Goal: Communication & Community: Answer question/provide support

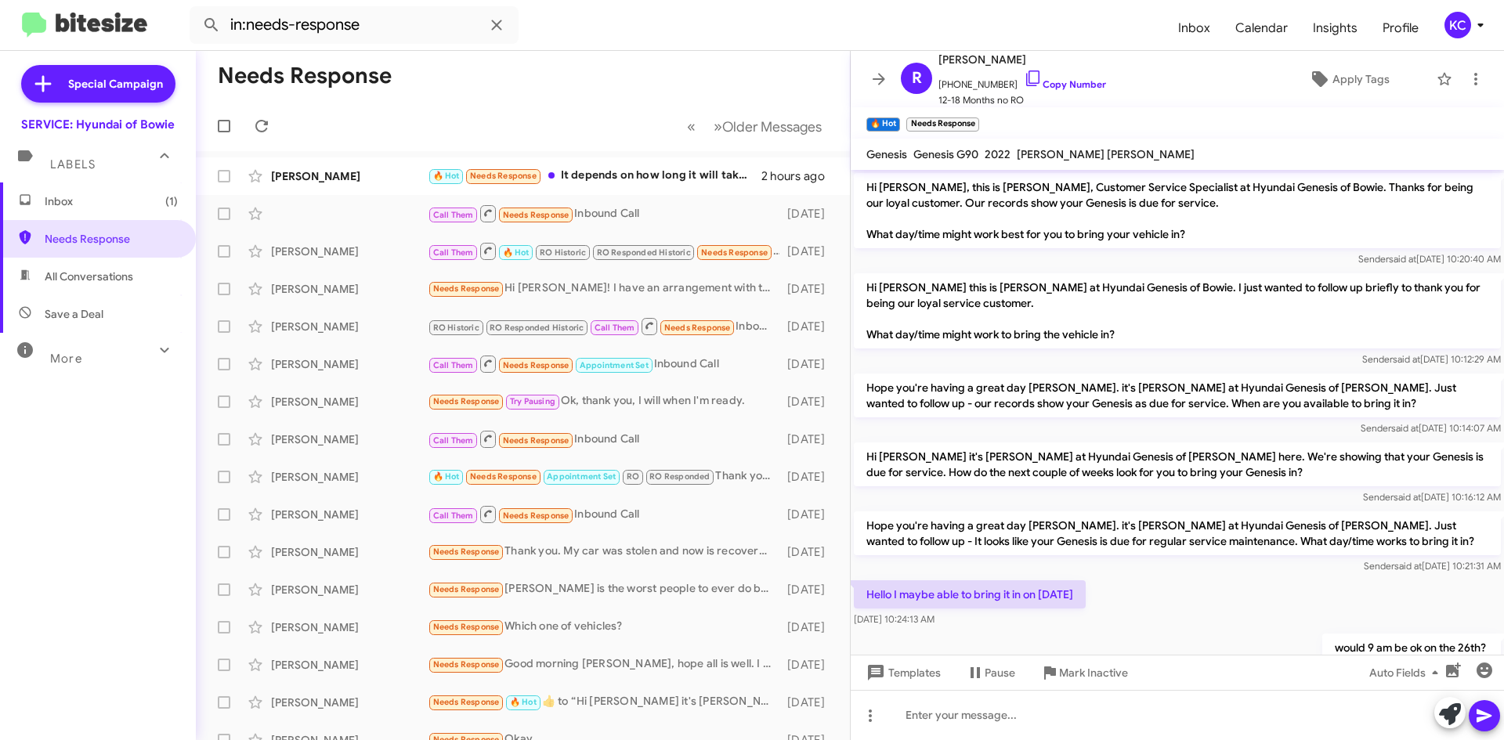
click at [142, 207] on span "Inbox (1)" at bounding box center [111, 201] width 133 height 16
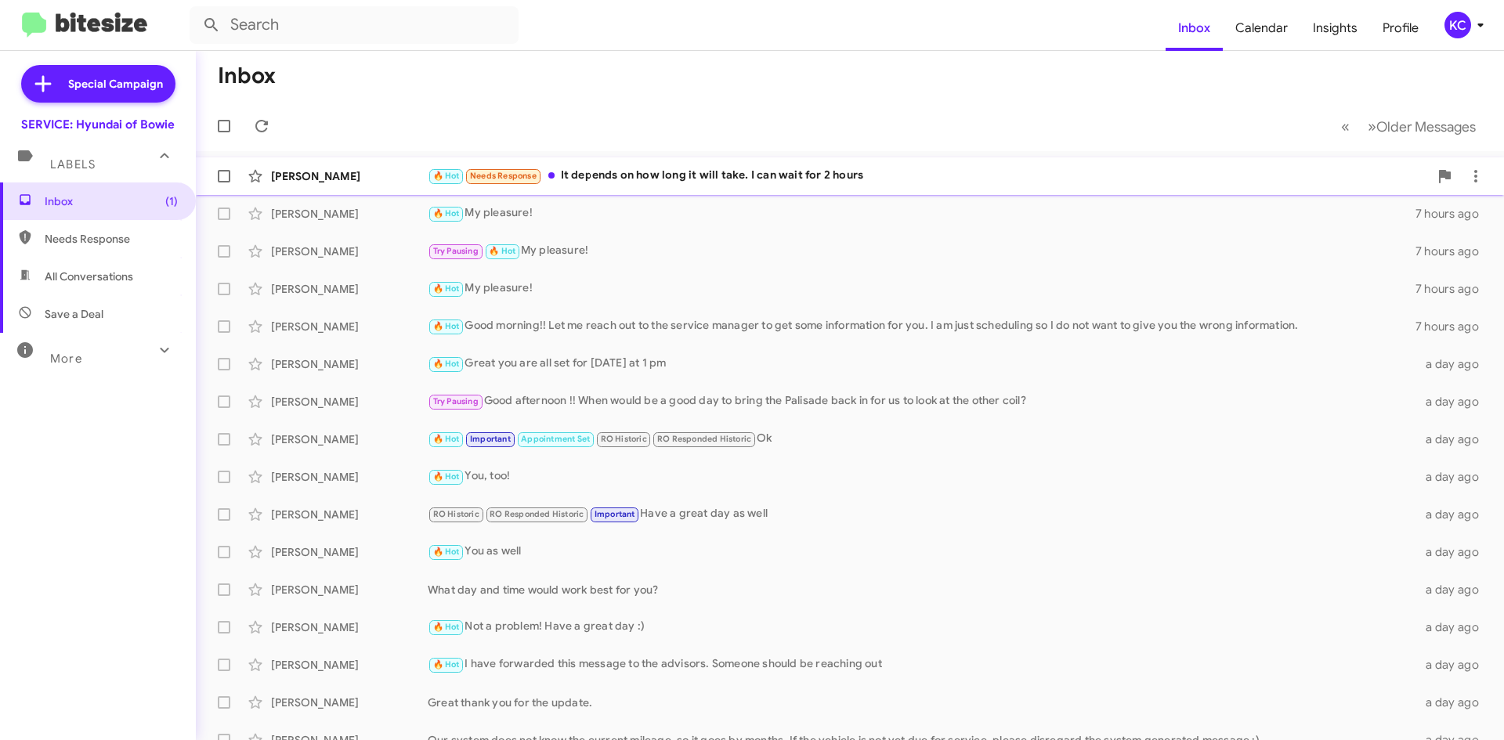
click at [719, 179] on div "🔥 Hot Needs Response It depends on how long it will take. I can wait for 2 hours" at bounding box center [928, 176] width 1001 height 18
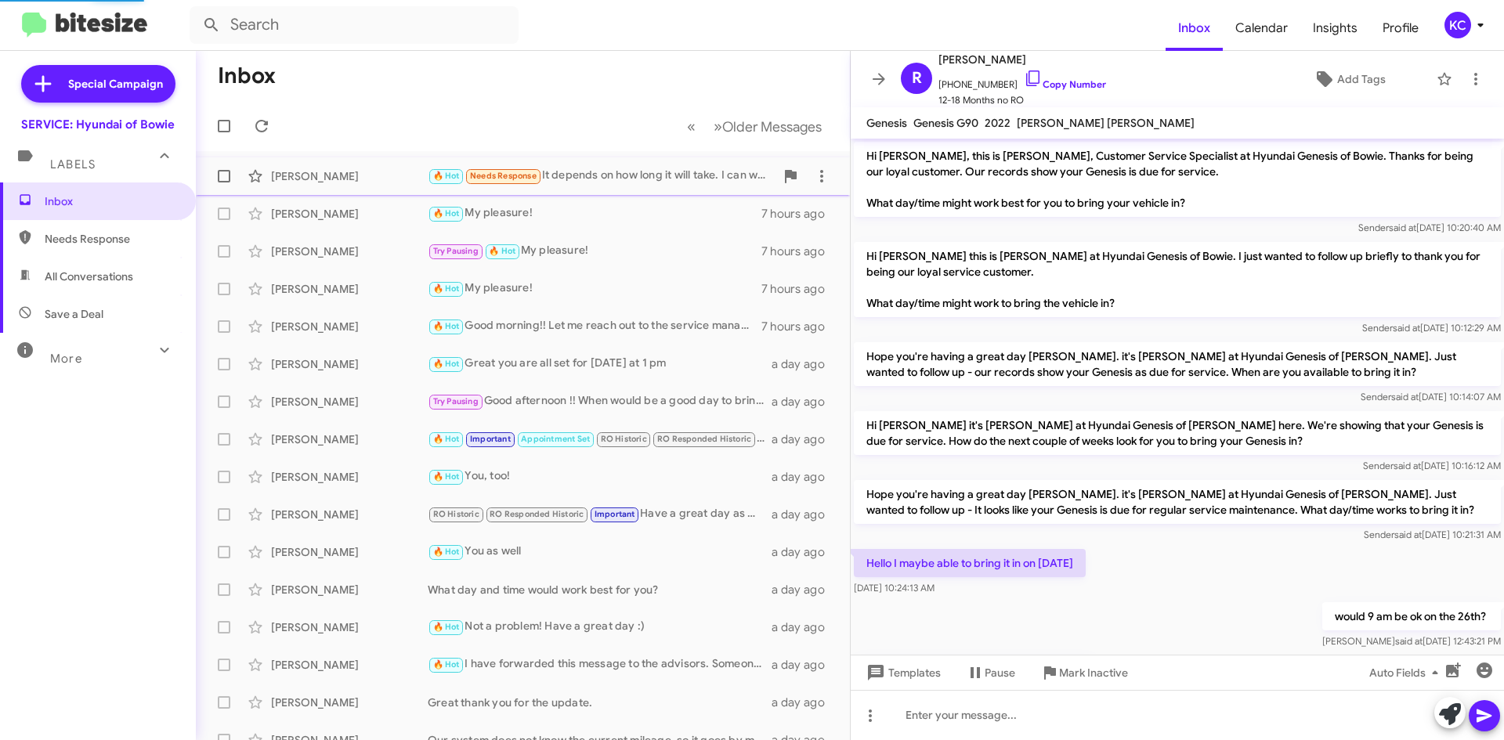
scroll to position [482, 0]
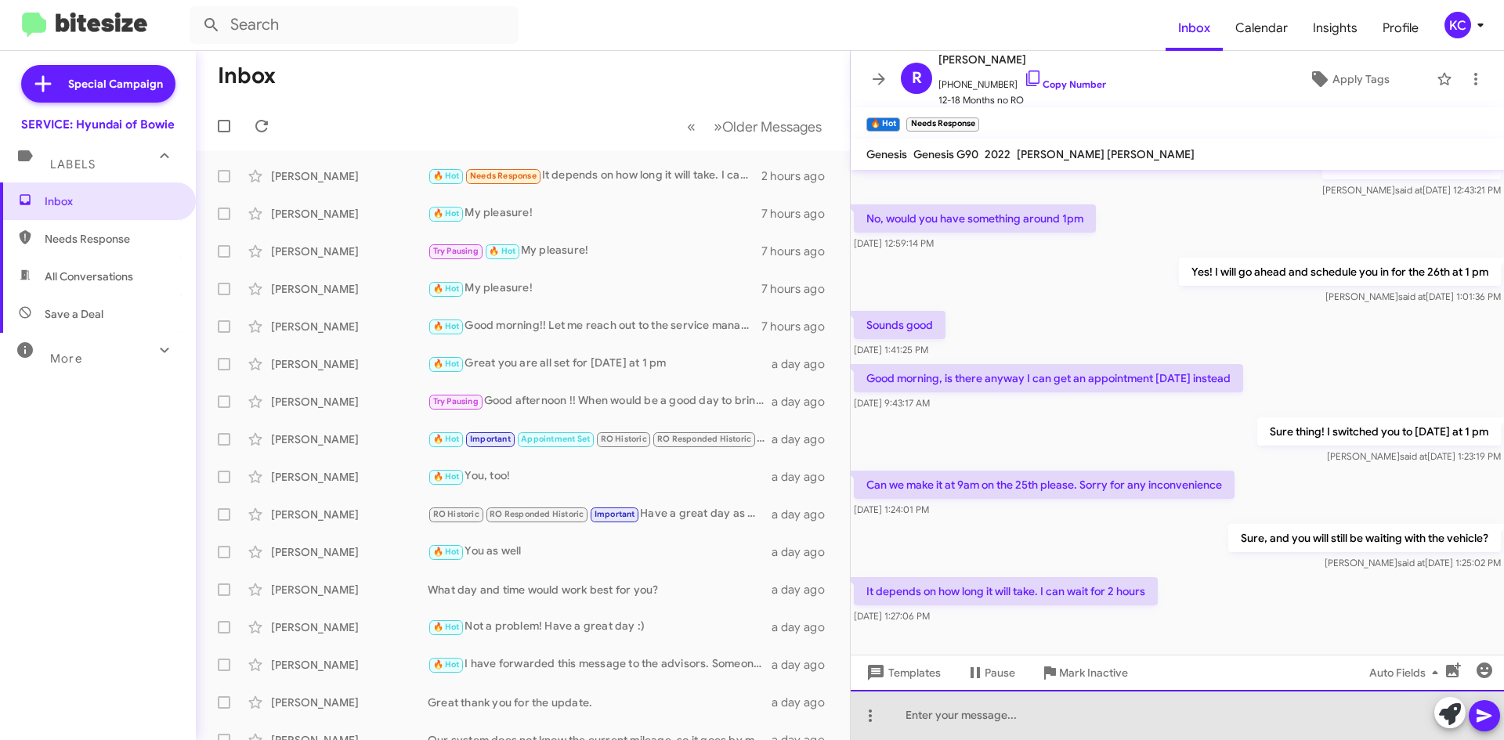
click at [1054, 714] on div at bounding box center [1177, 715] width 653 height 50
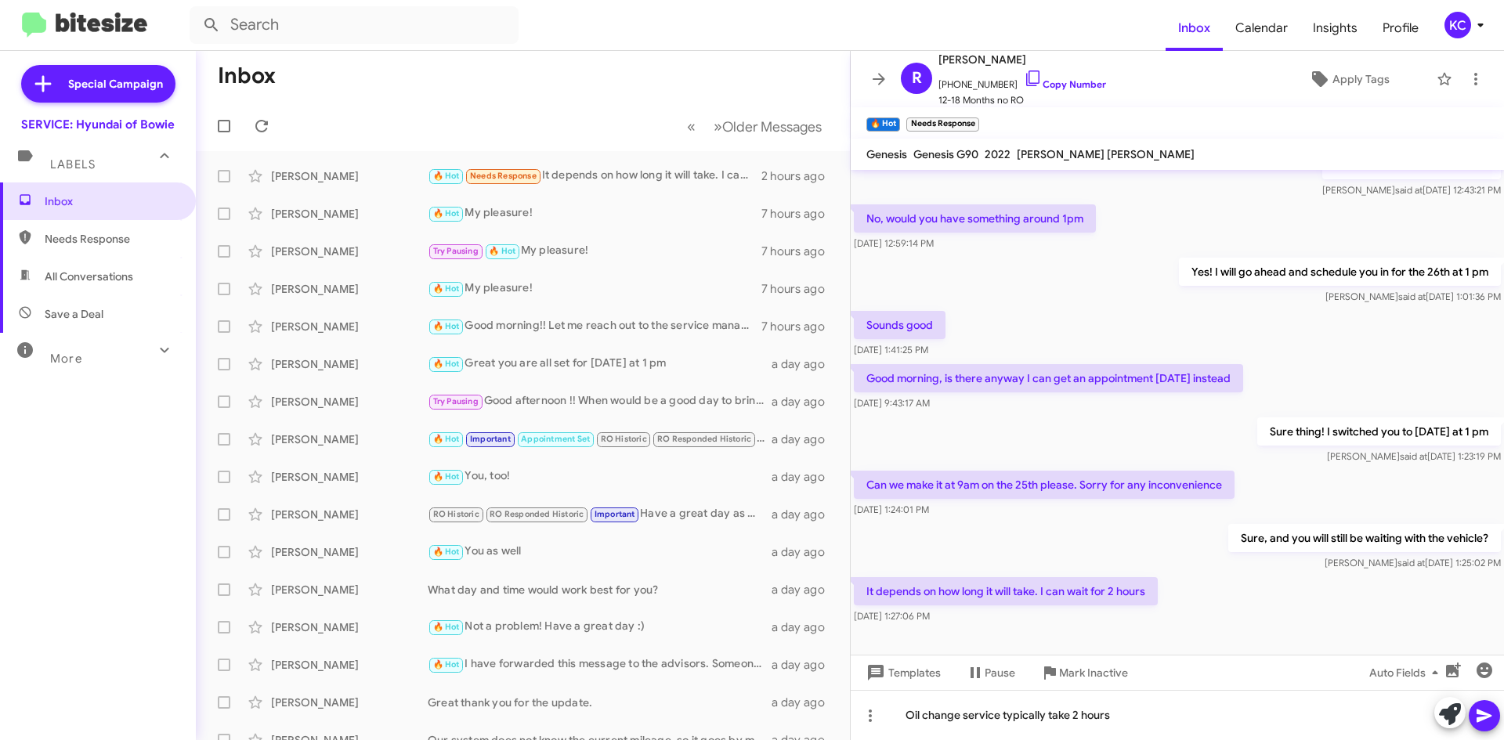
click at [1482, 711] on icon at bounding box center [1484, 715] width 19 height 19
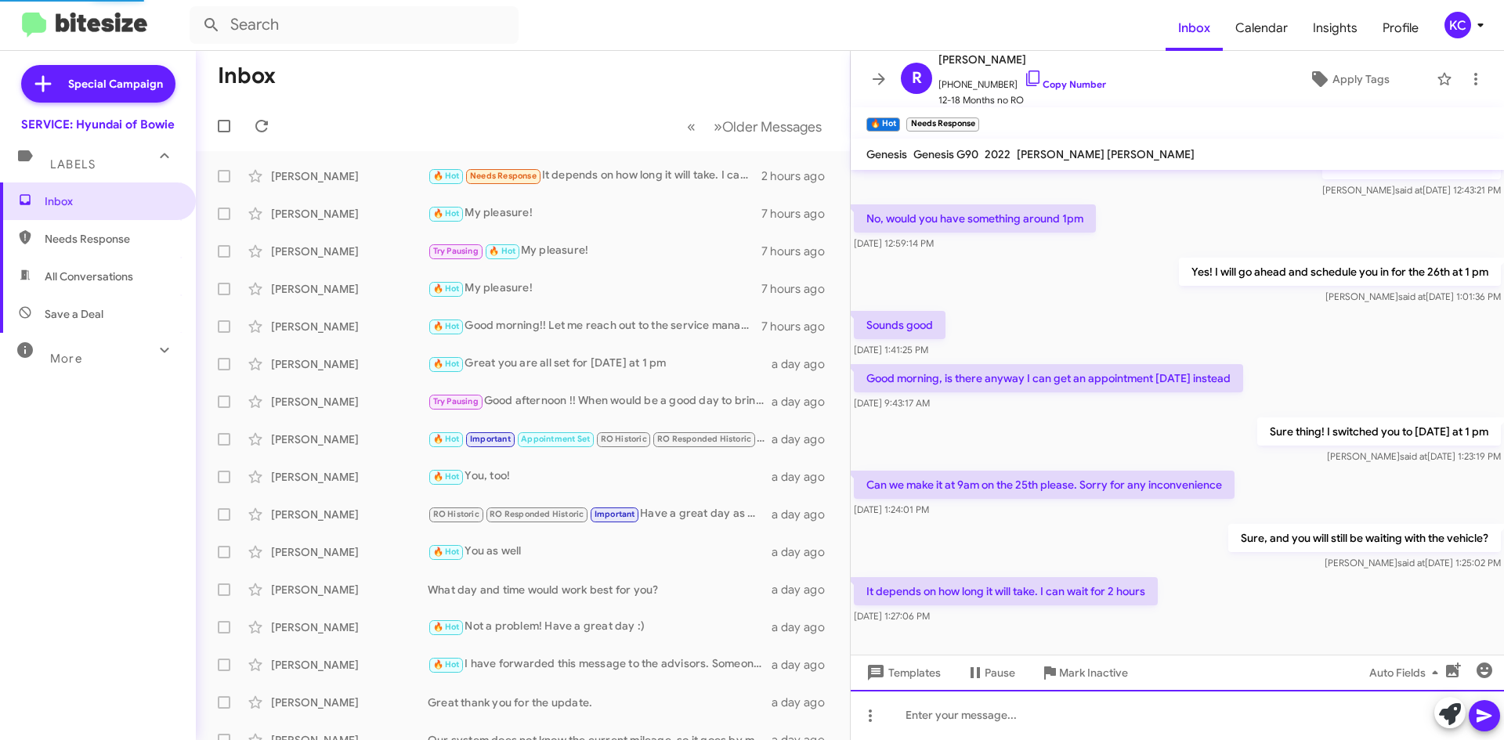
scroll to position [0, 0]
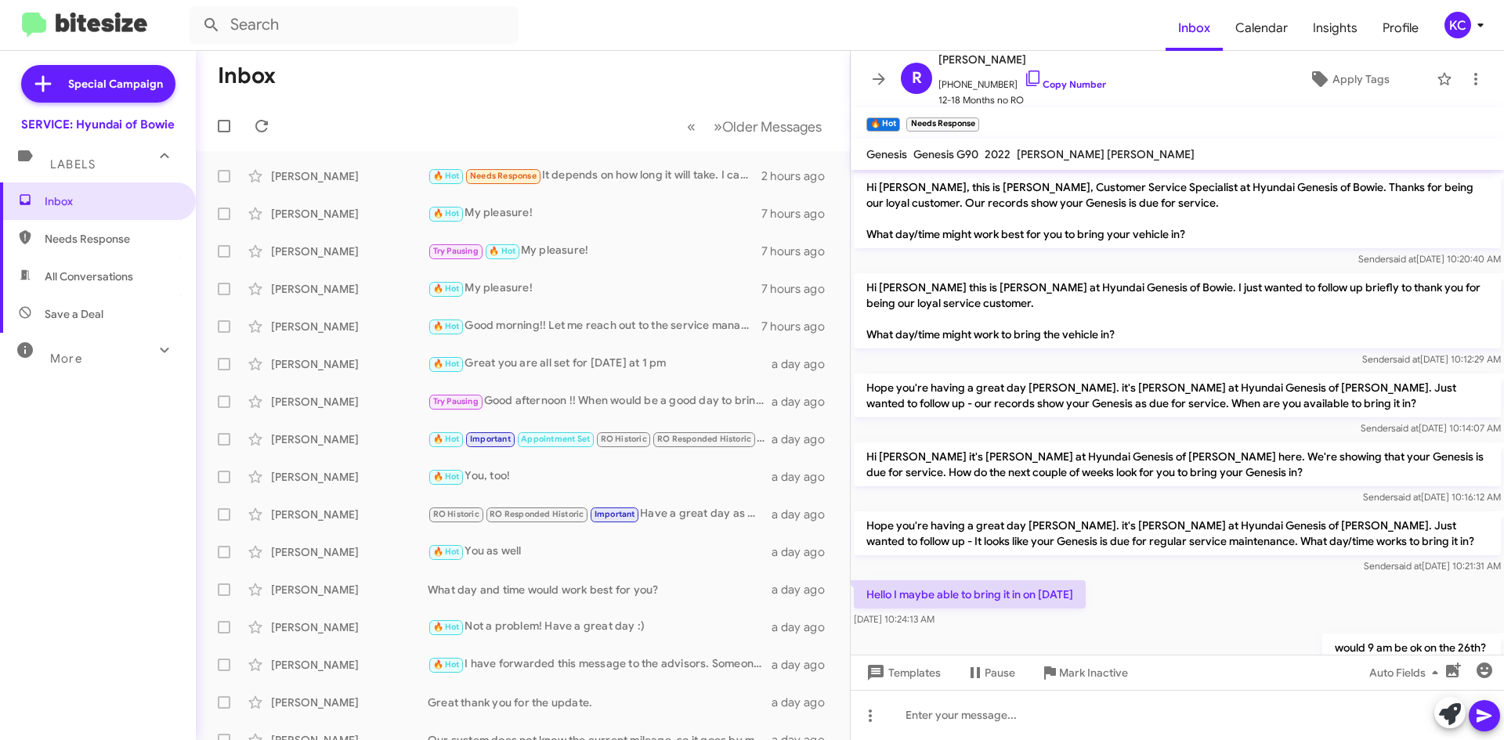
click at [1445, 23] on div "KC" at bounding box center [1457, 25] width 27 height 27
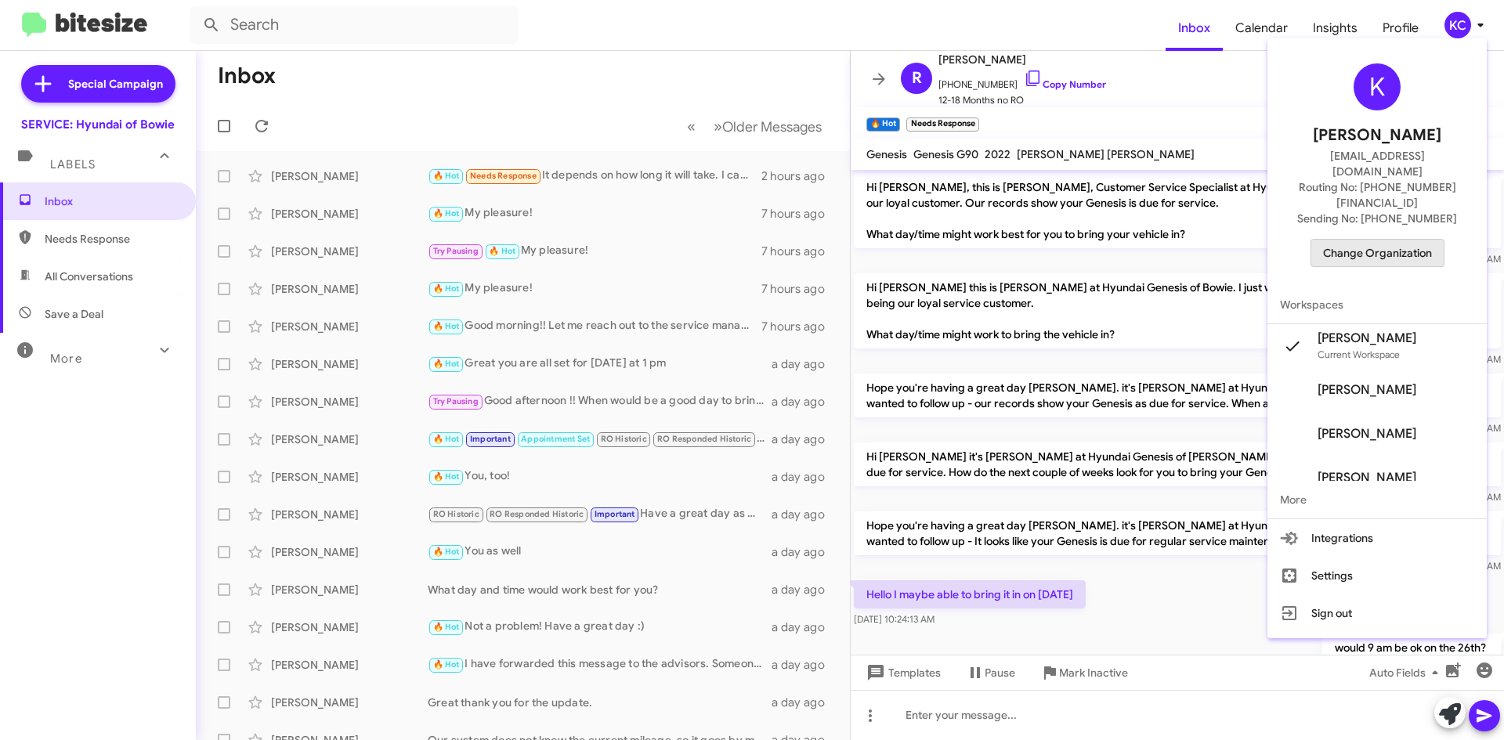
click at [1390, 240] on span "Change Organization" at bounding box center [1377, 253] width 109 height 27
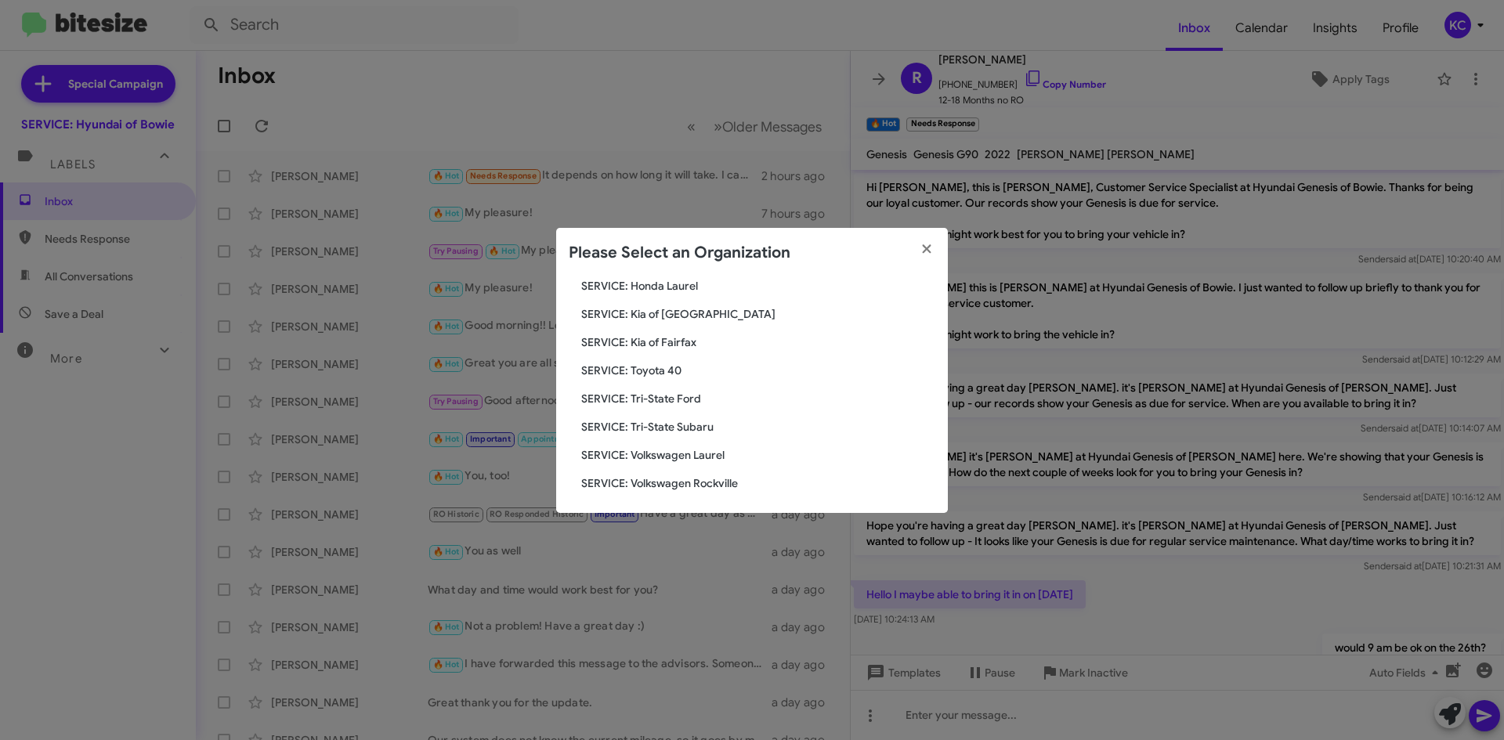
scroll to position [261, 0]
click at [660, 379] on div "Search SERVICE: Hyundai of Bowie Current Org SERVICE: CDJR Baltimore SERVICE: C…" at bounding box center [752, 395] width 392 height 235
click at [652, 369] on span "SERVICE: Toyota 40" at bounding box center [758, 367] width 354 height 16
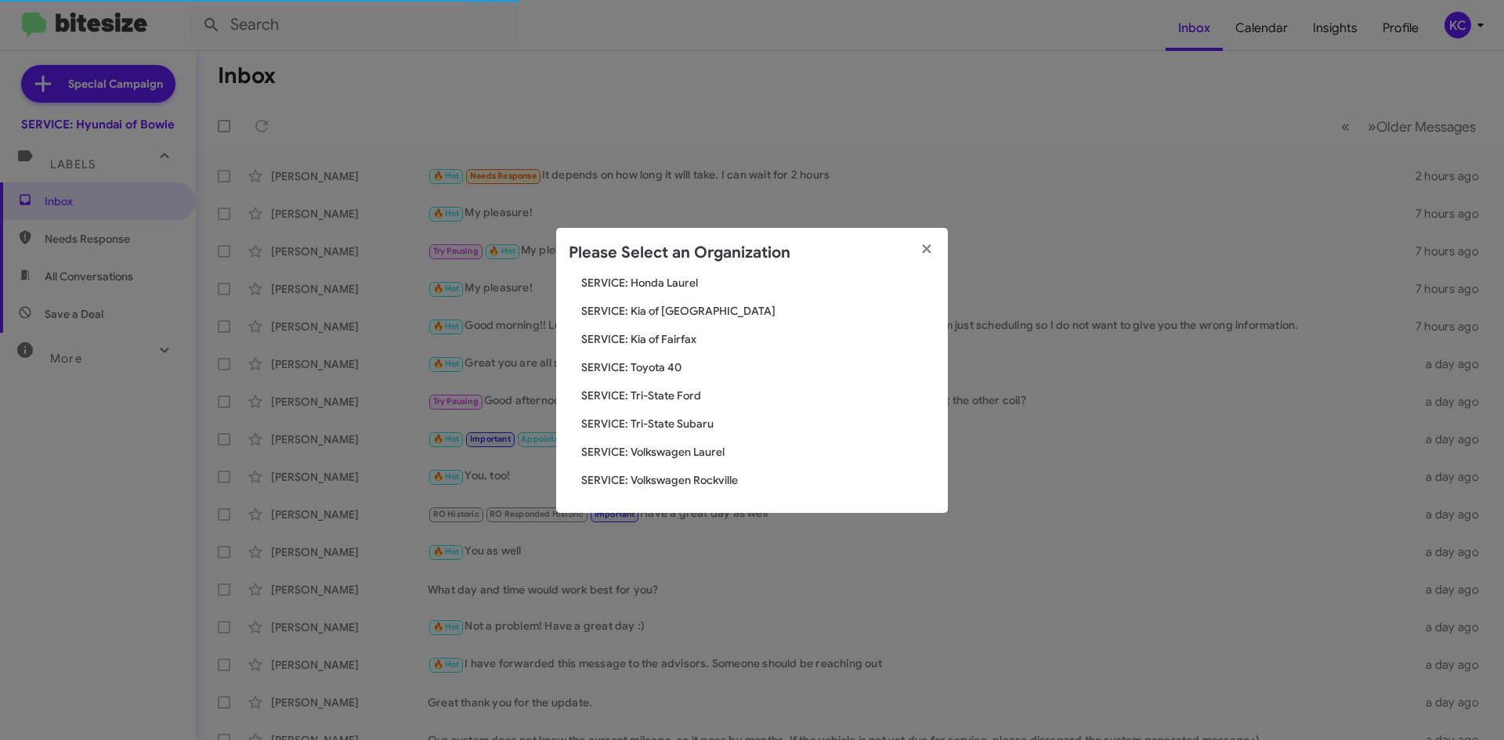
click at [652, 368] on span "SERVICE: Toyota 40" at bounding box center [758, 367] width 354 height 16
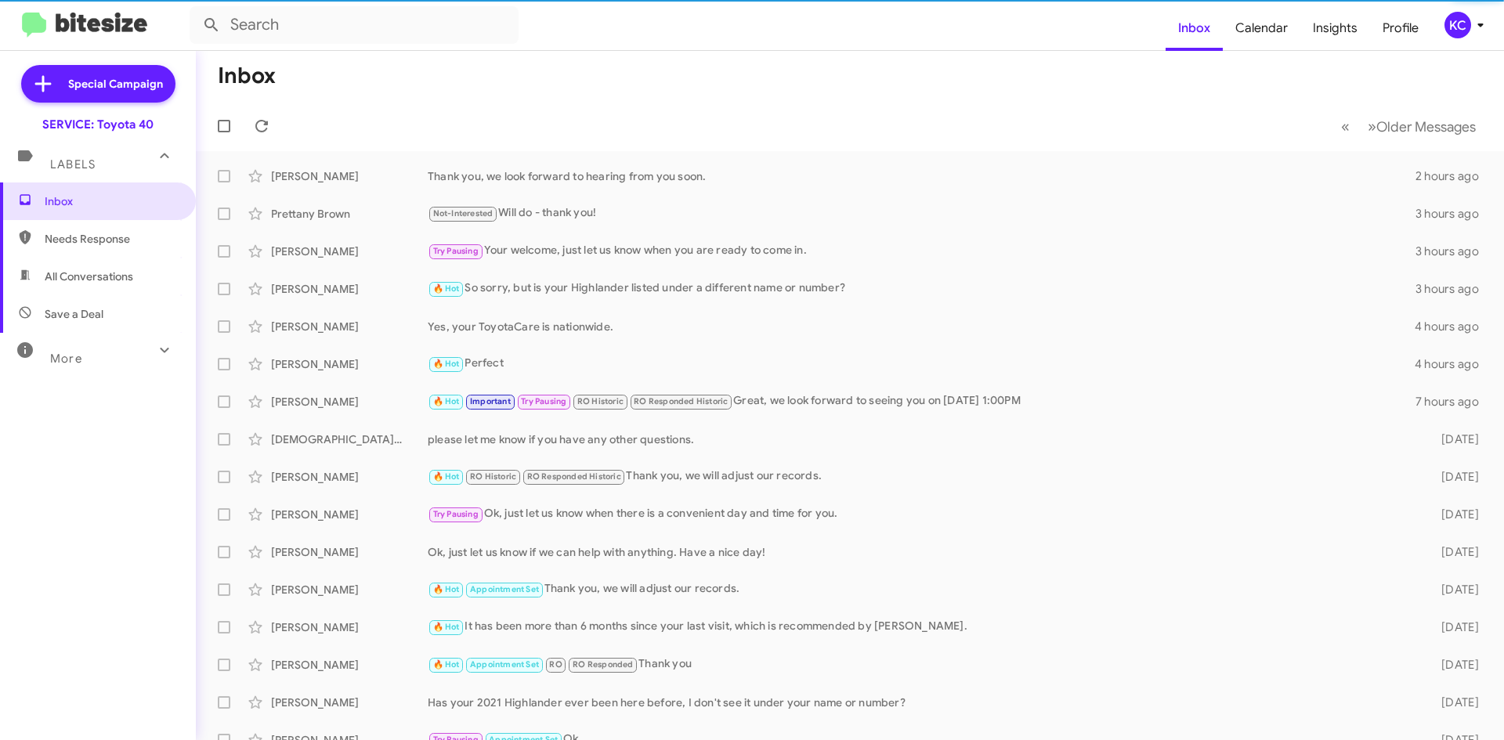
click at [1462, 20] on div "KC" at bounding box center [1457, 25] width 27 height 27
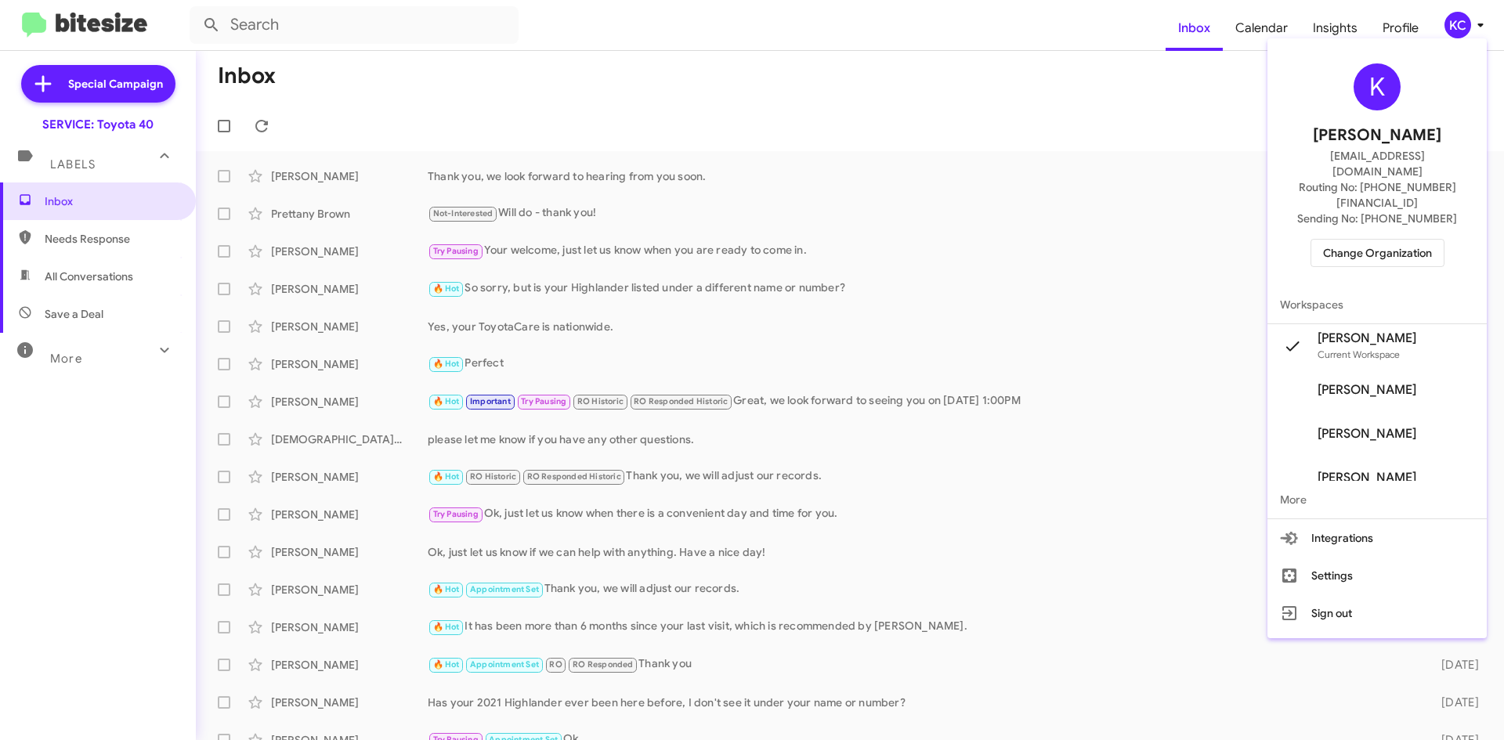
click at [1382, 240] on span "Change Organization" at bounding box center [1377, 253] width 109 height 27
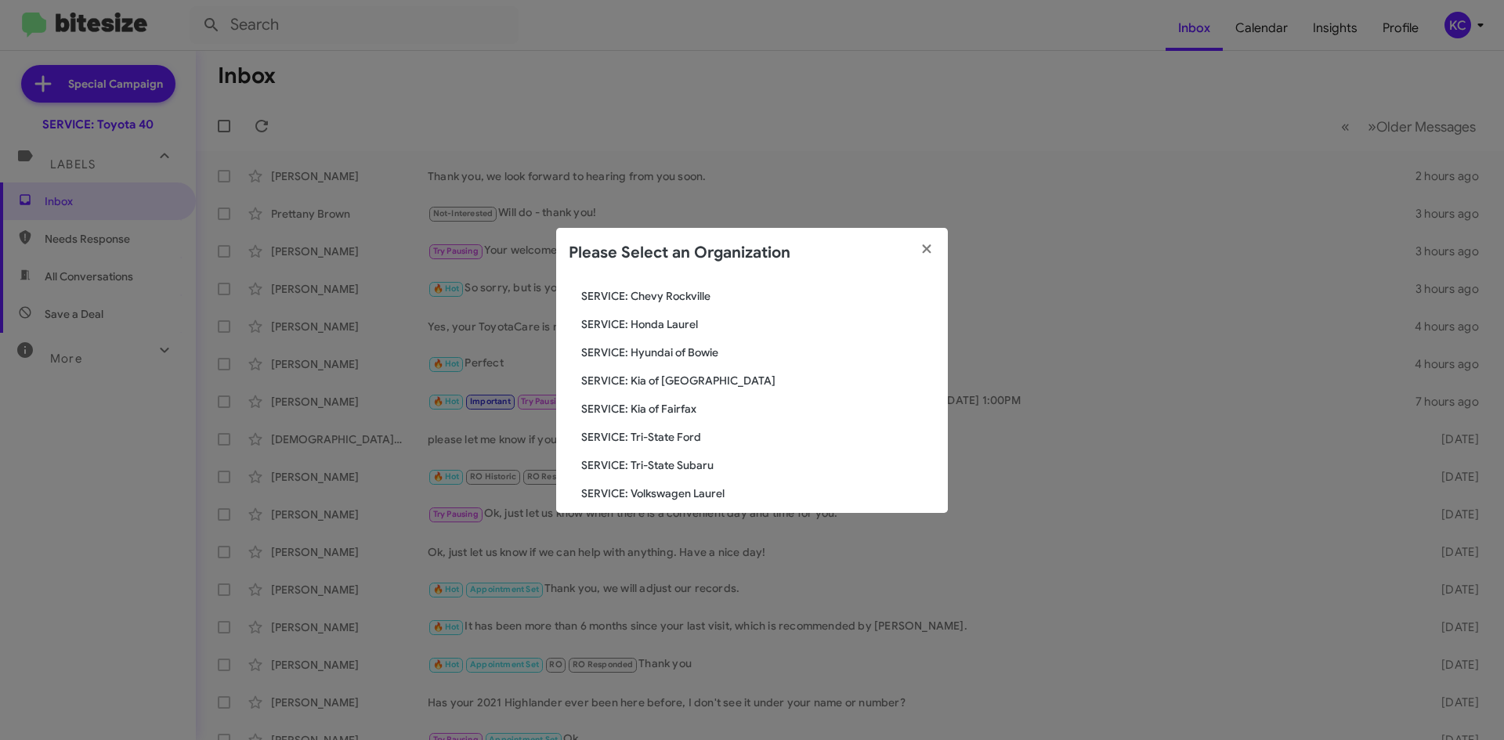
scroll to position [235, 0]
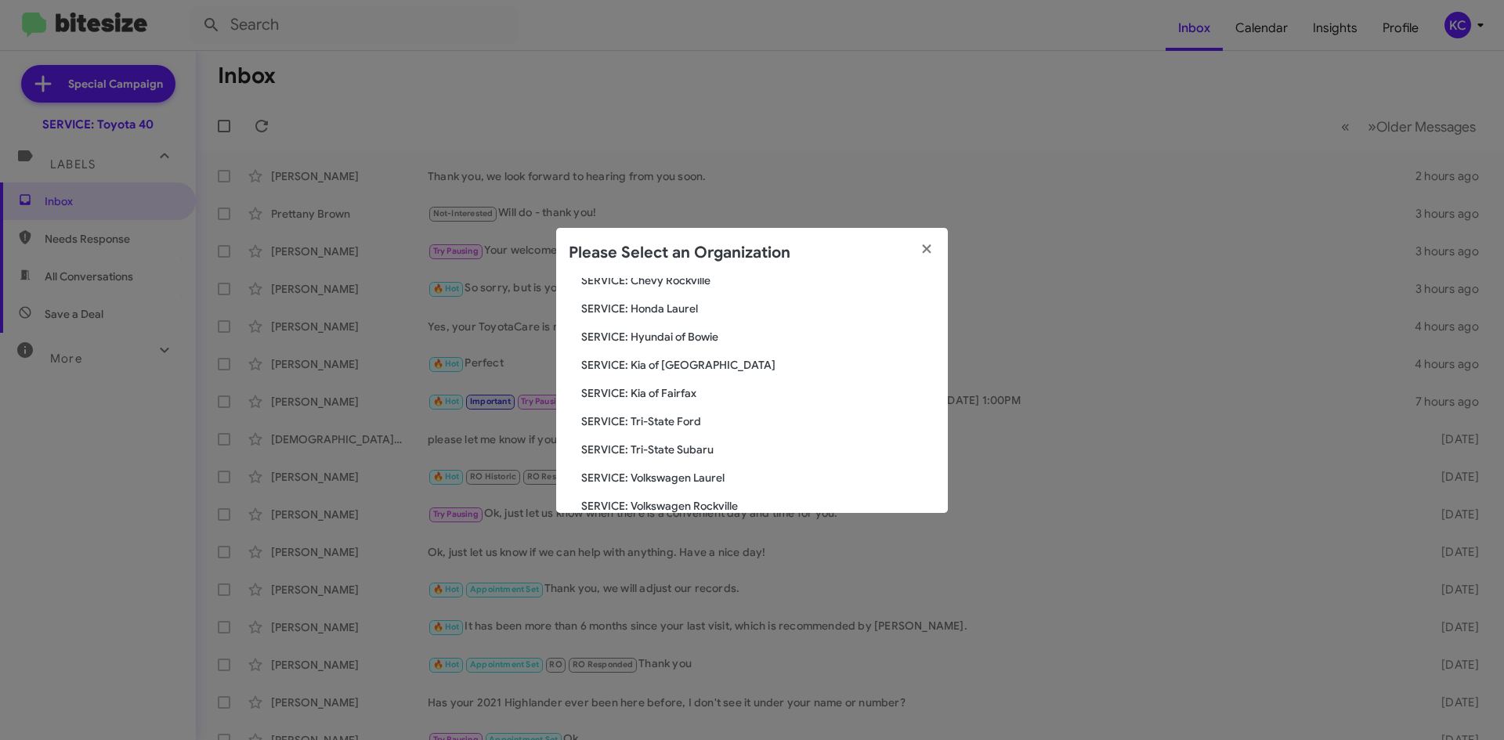
click at [710, 440] on div "Search SERVICE: Toyota 40 Current Org SERVICE: CDJR Baltimore SERVICE: CDJR Cla…" at bounding box center [752, 395] width 392 height 235
click at [714, 453] on span "SERVICE: Tri-State Subaru" at bounding box center [758, 450] width 354 height 16
click at [700, 446] on span "SERVICE: Tri-State Subaru" at bounding box center [758, 450] width 354 height 16
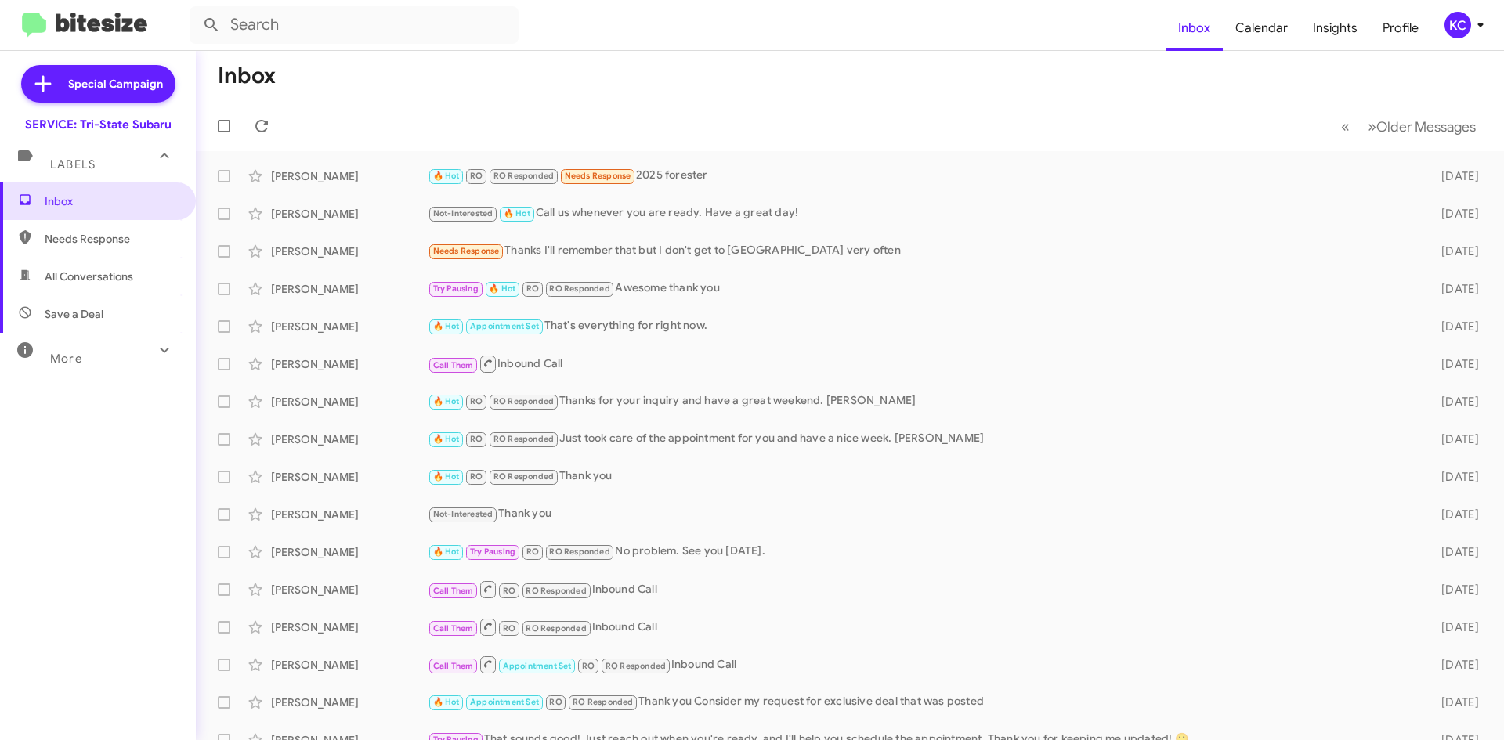
click at [83, 165] on span "Labels" at bounding box center [72, 164] width 45 height 14
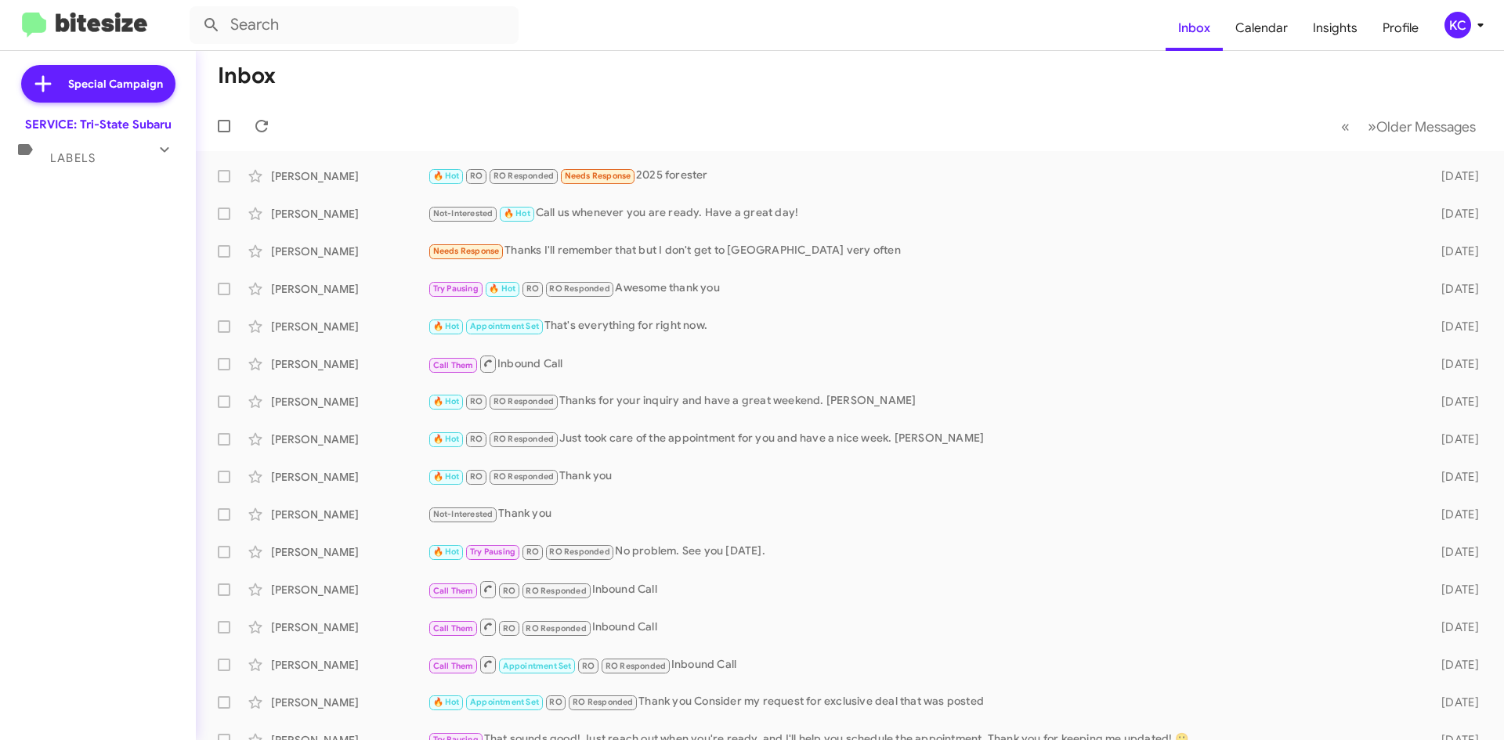
click at [79, 152] on span "Labels" at bounding box center [72, 158] width 45 height 14
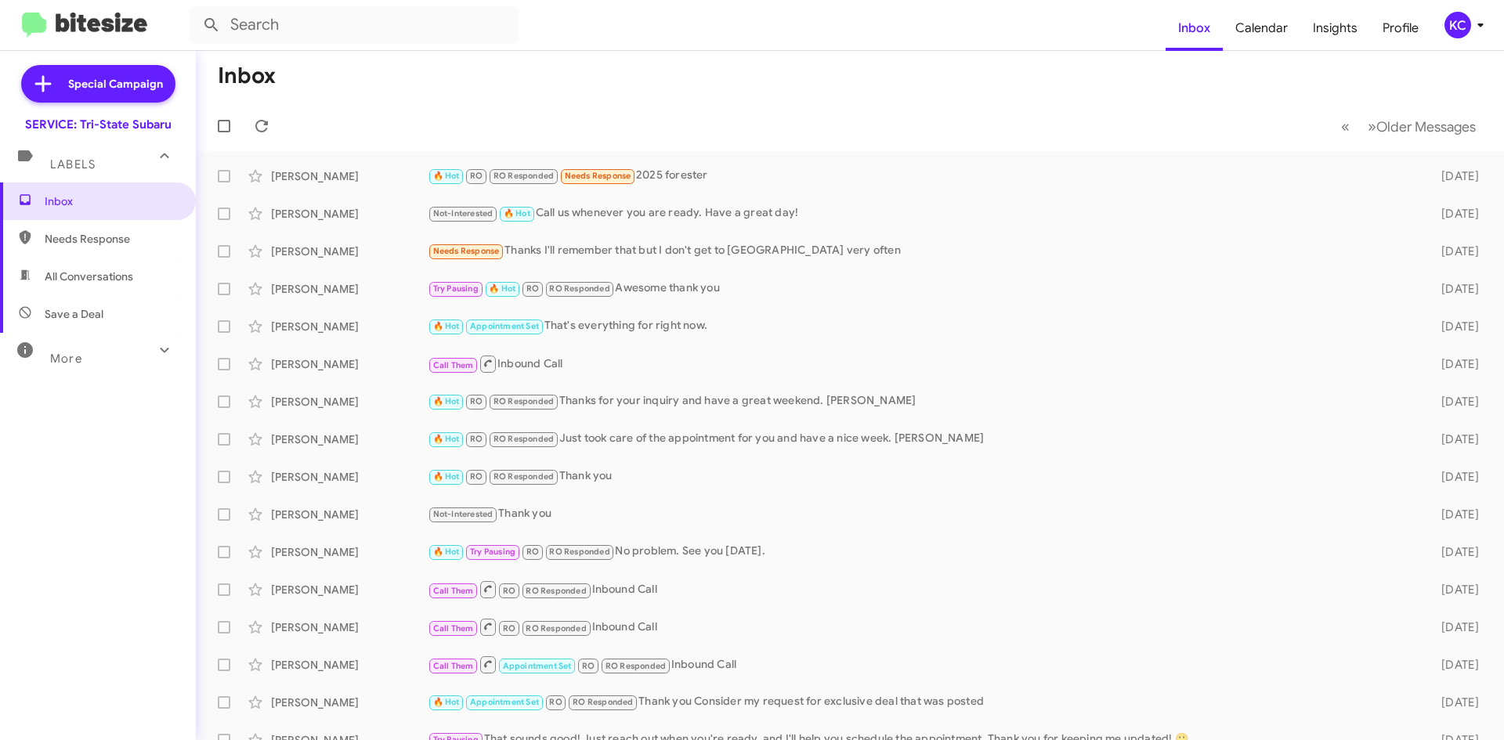
click at [89, 265] on span "All Conversations" at bounding box center [98, 277] width 196 height 38
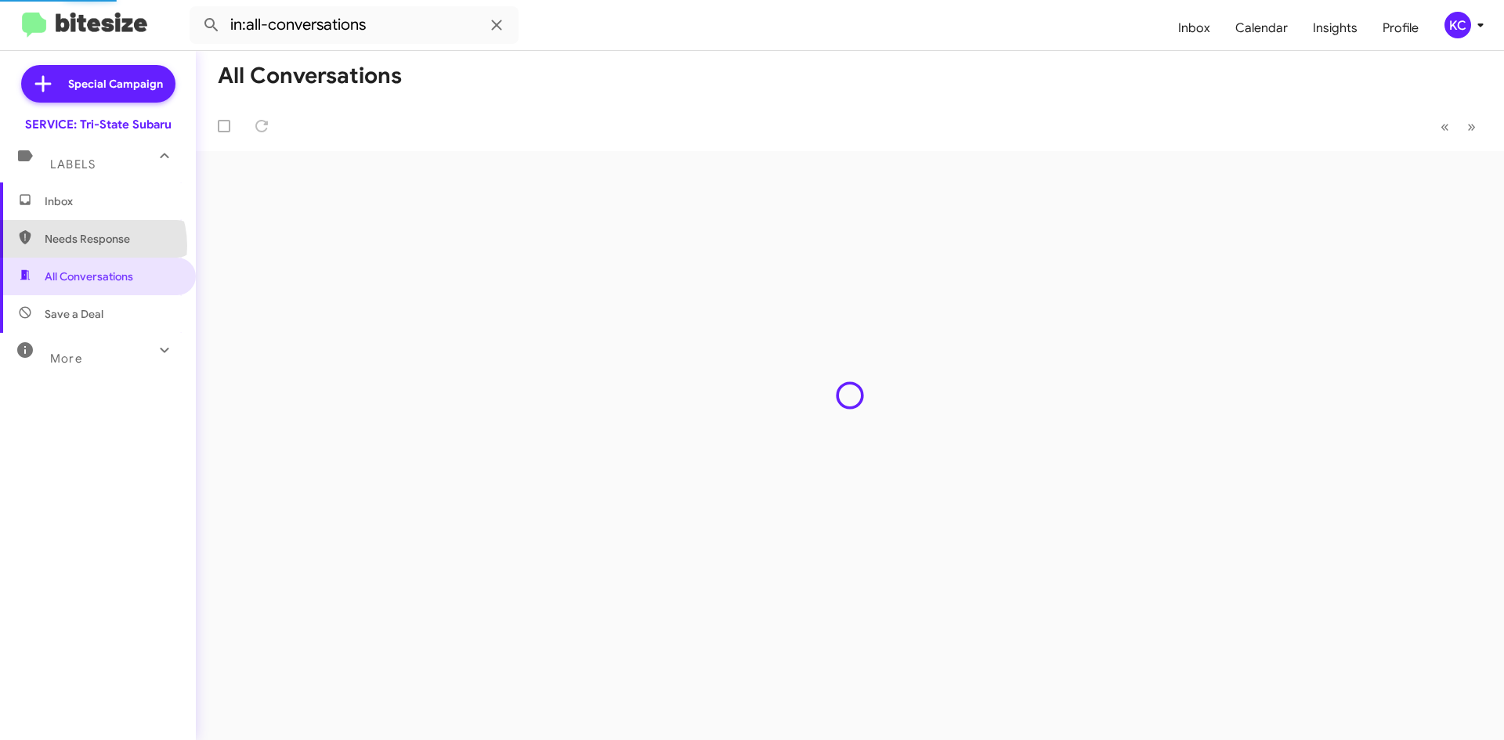
click at [86, 246] on span "Needs Response" at bounding box center [111, 239] width 133 height 16
type input "in:needs-response"
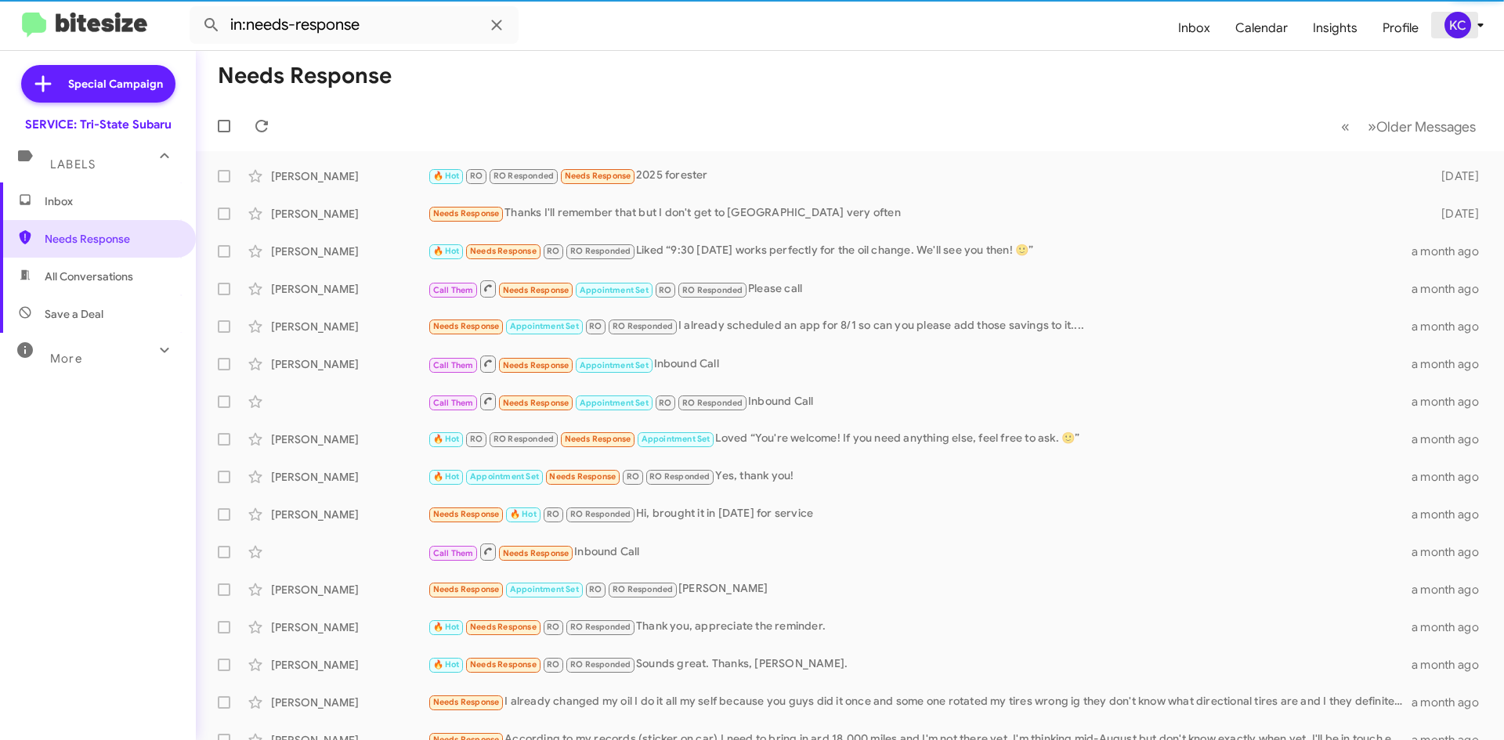
click at [1467, 26] on div "KC" at bounding box center [1457, 25] width 27 height 27
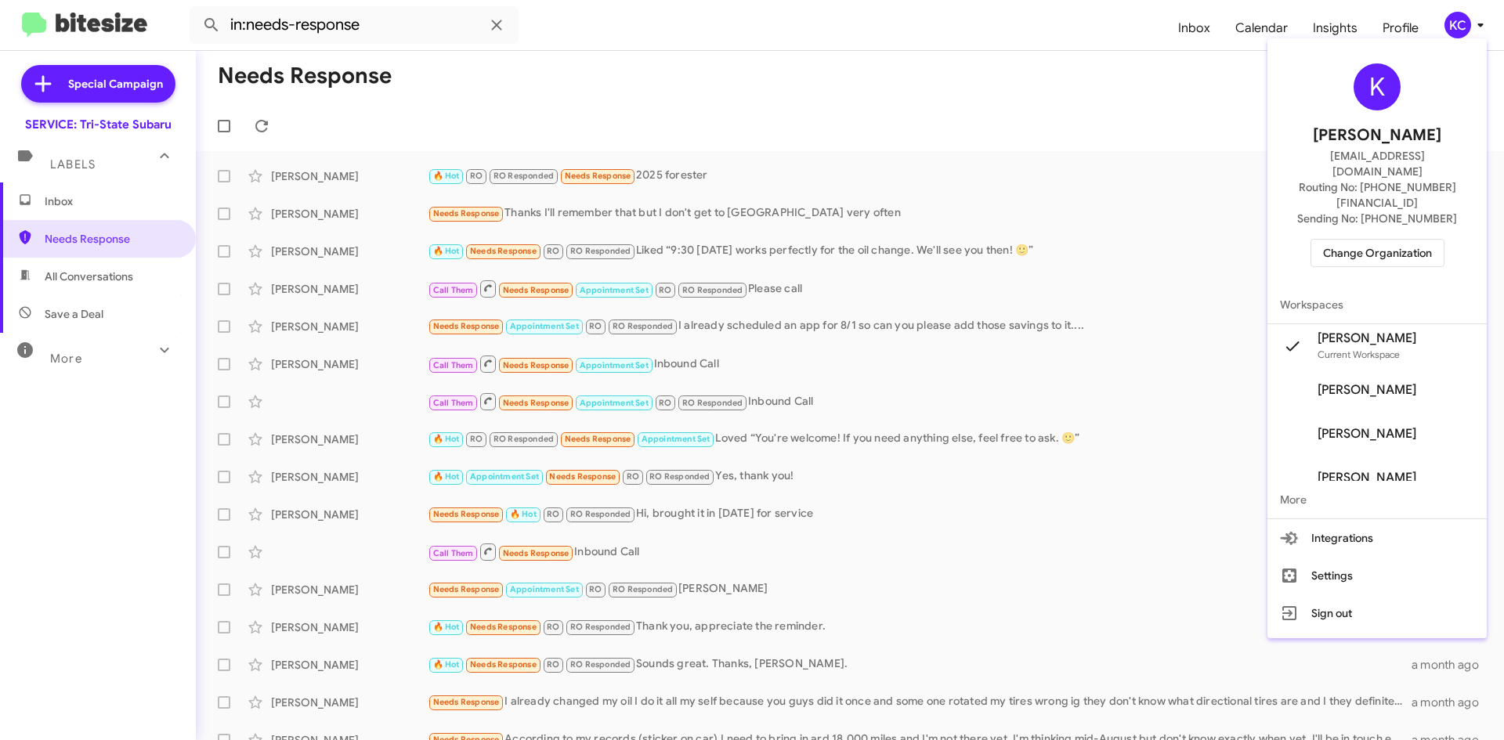
click at [1215, 89] on div at bounding box center [752, 370] width 1504 height 740
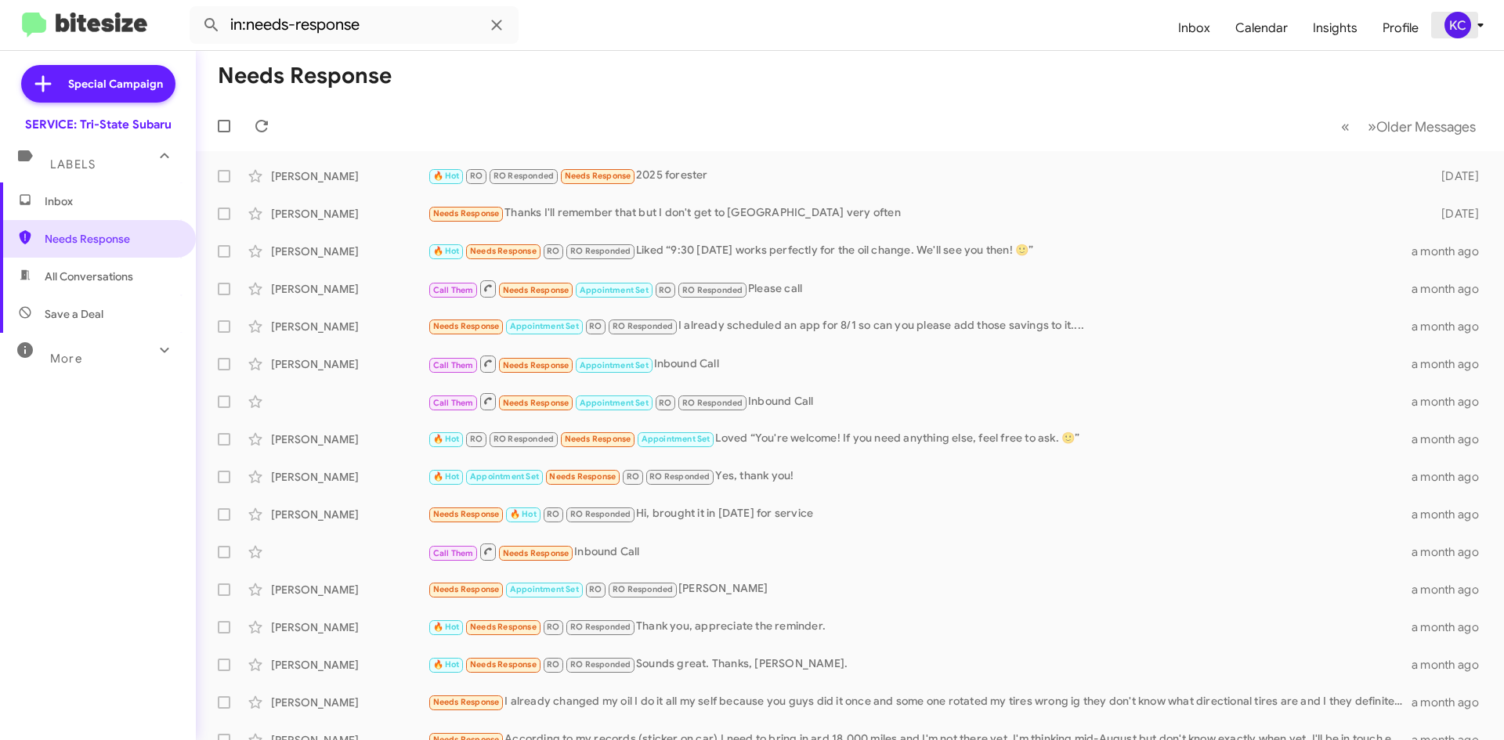
click at [1459, 22] on div "KC" at bounding box center [1457, 25] width 27 height 27
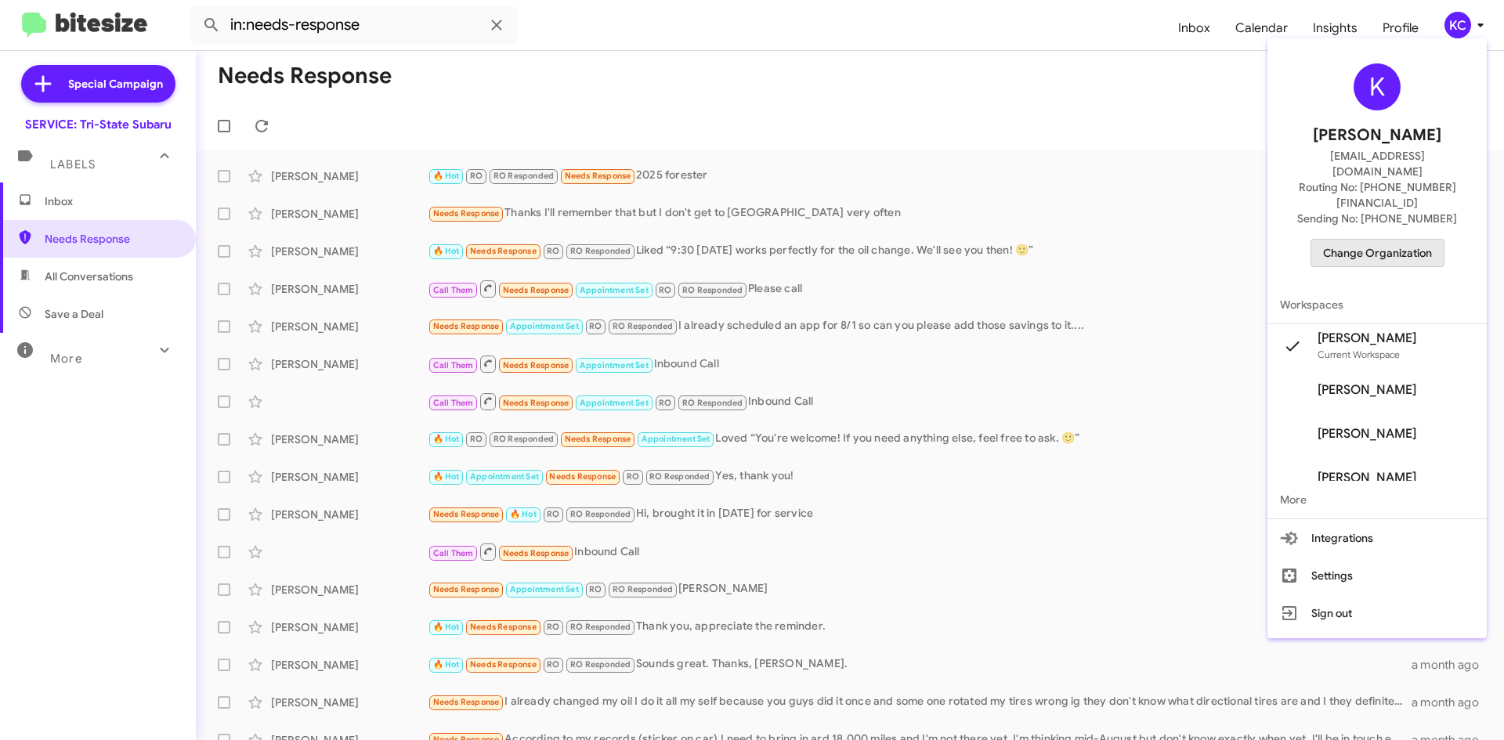
click at [1392, 240] on span "Change Organization" at bounding box center [1377, 253] width 109 height 27
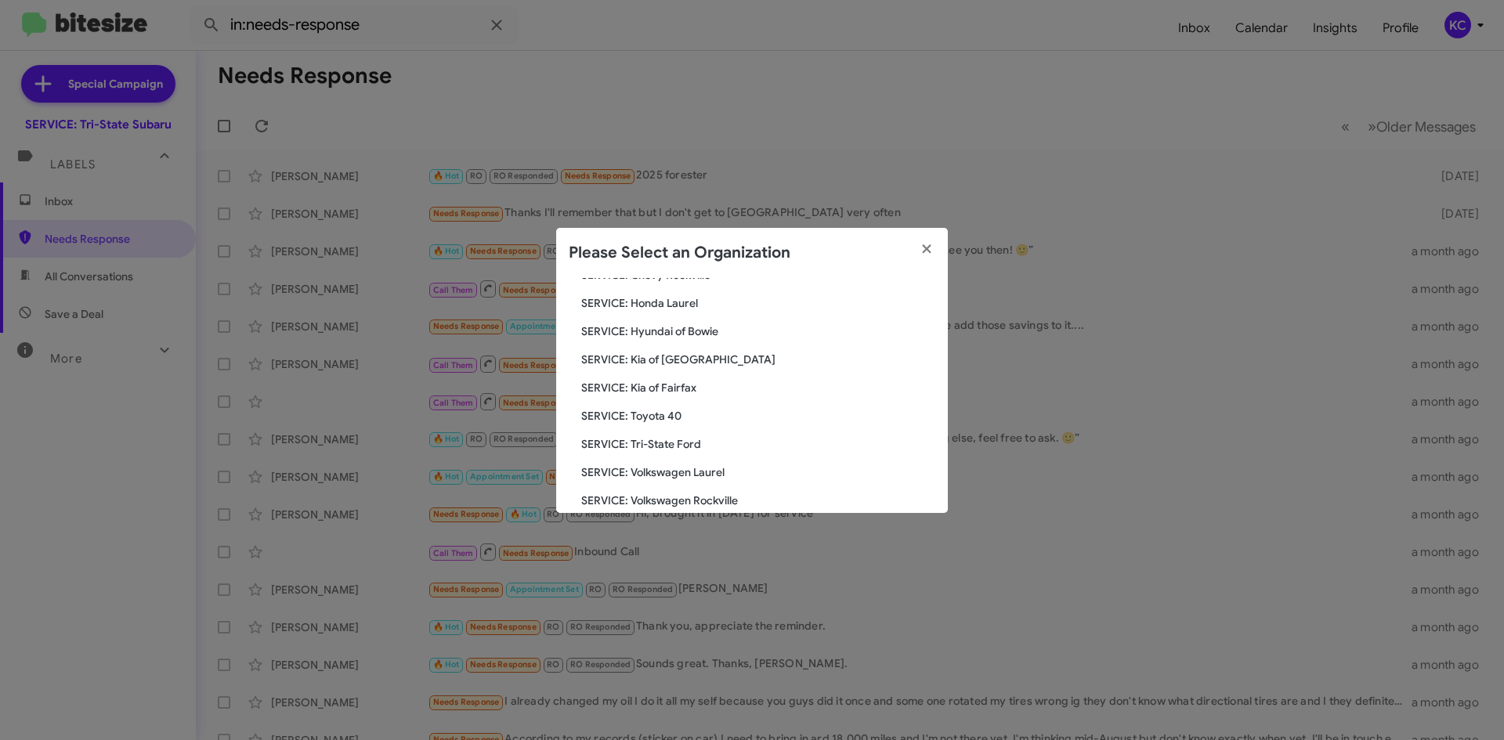
scroll to position [261, 0]
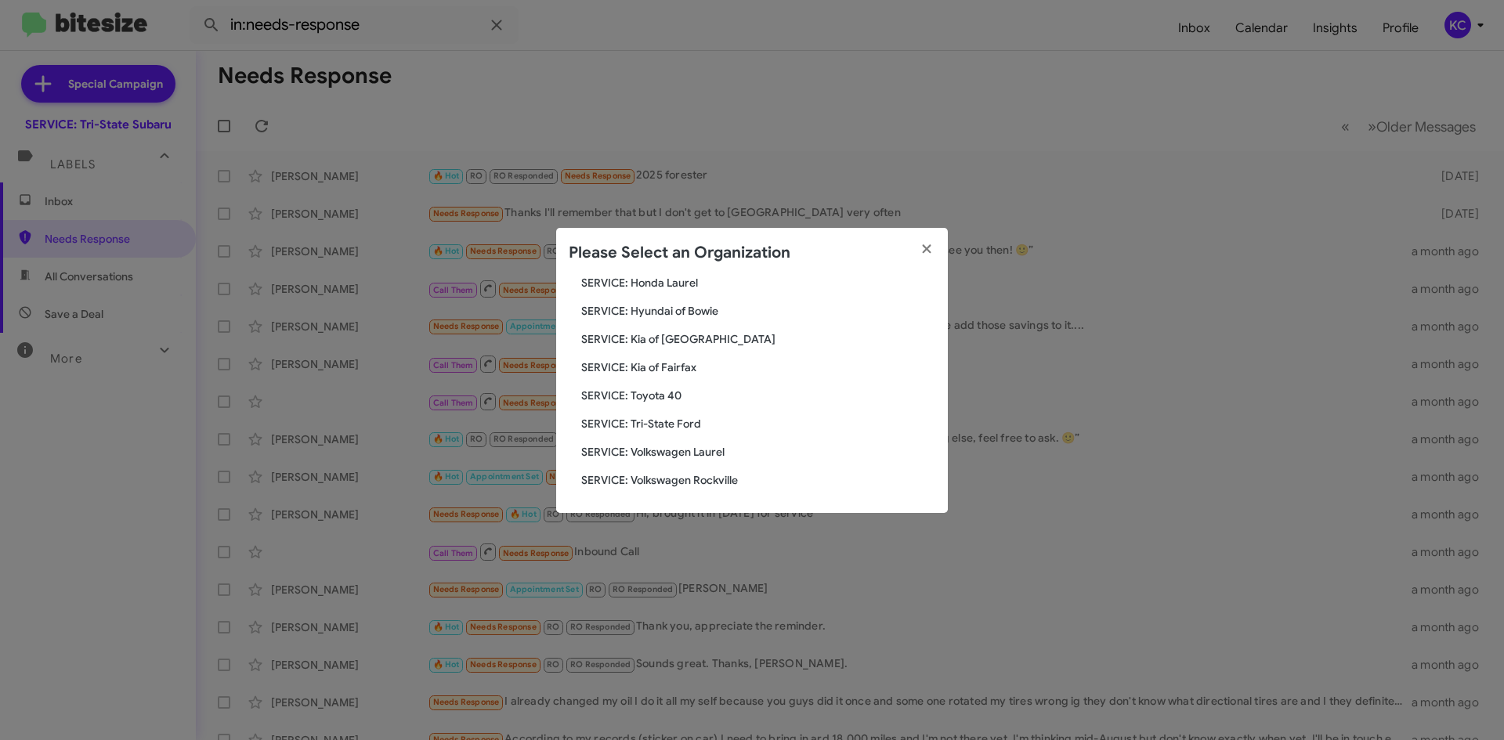
click at [686, 427] on span "SERVICE: Tri-State Ford" at bounding box center [758, 424] width 354 height 16
click at [681, 423] on span "SERVICE: Tri-State Ford" at bounding box center [758, 424] width 354 height 16
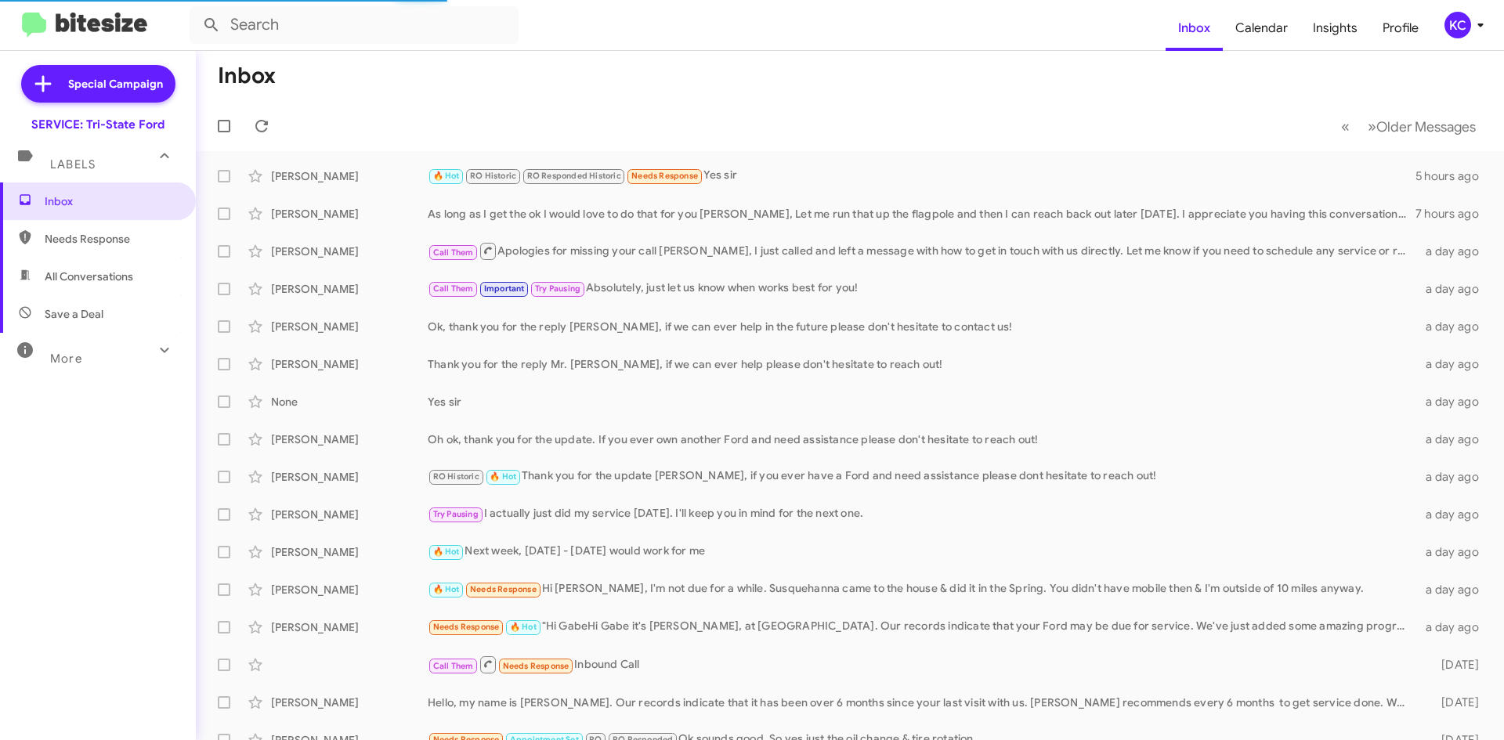
click at [114, 247] on span "Needs Response" at bounding box center [98, 239] width 196 height 38
type input "in:needs-response"
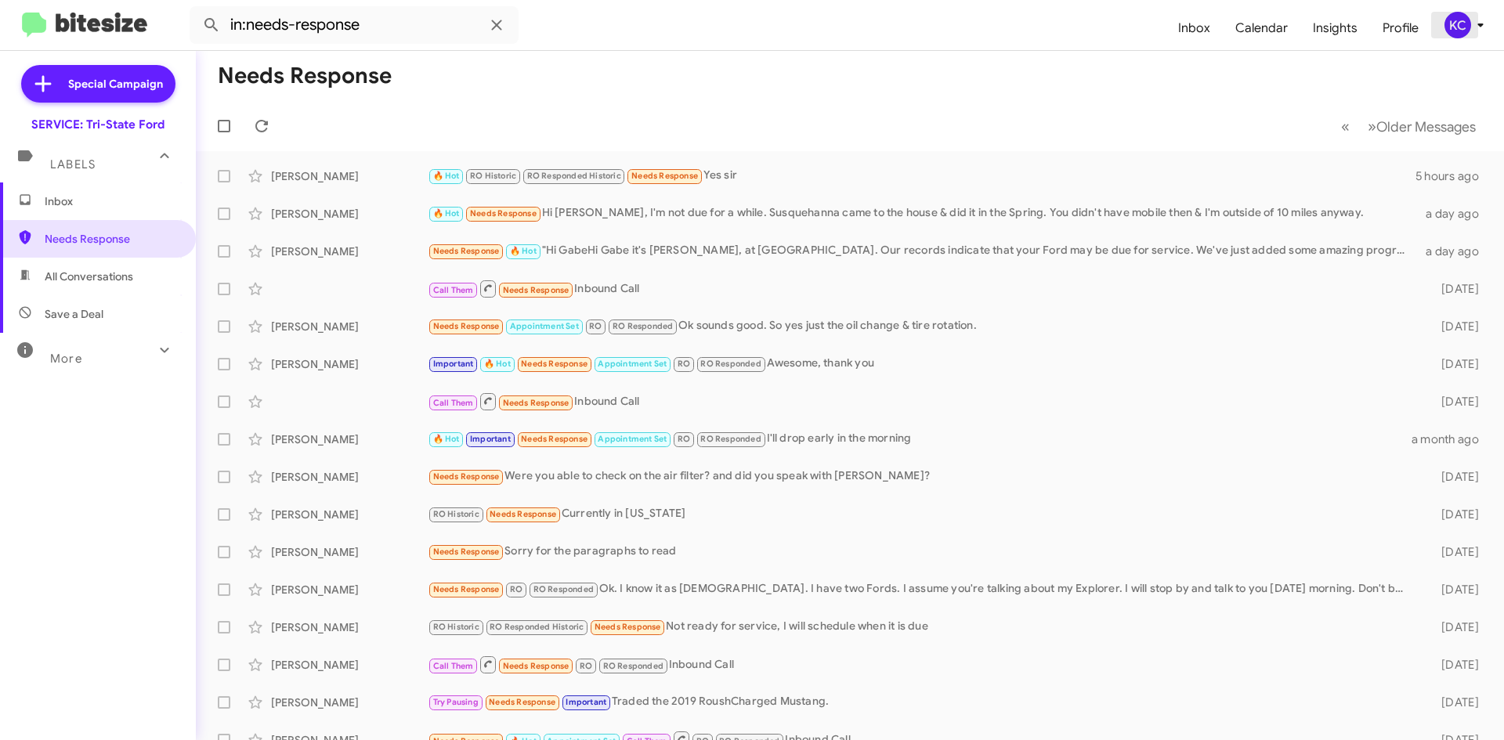
click at [1461, 23] on div "KC" at bounding box center [1457, 25] width 27 height 27
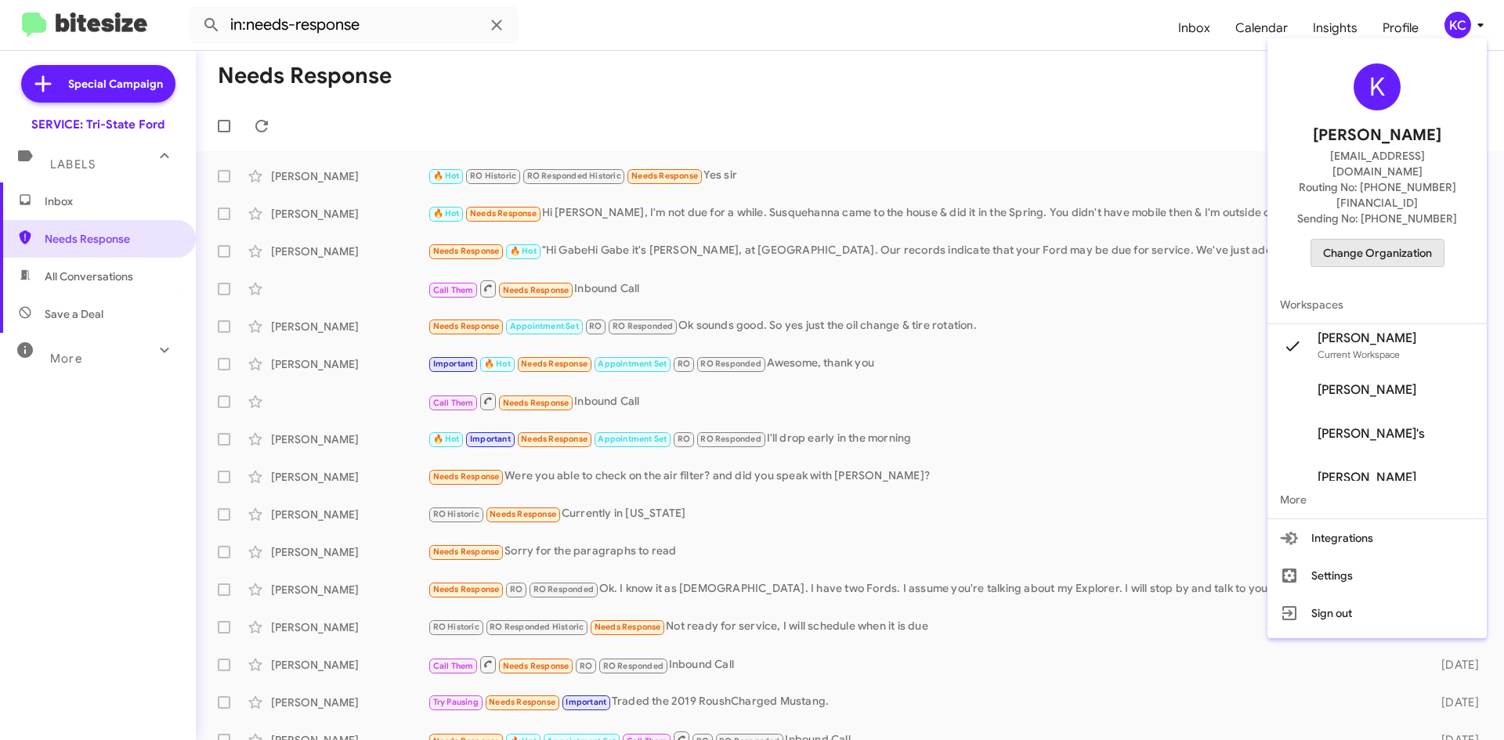
click at [1389, 240] on span "Change Organization" at bounding box center [1377, 253] width 109 height 27
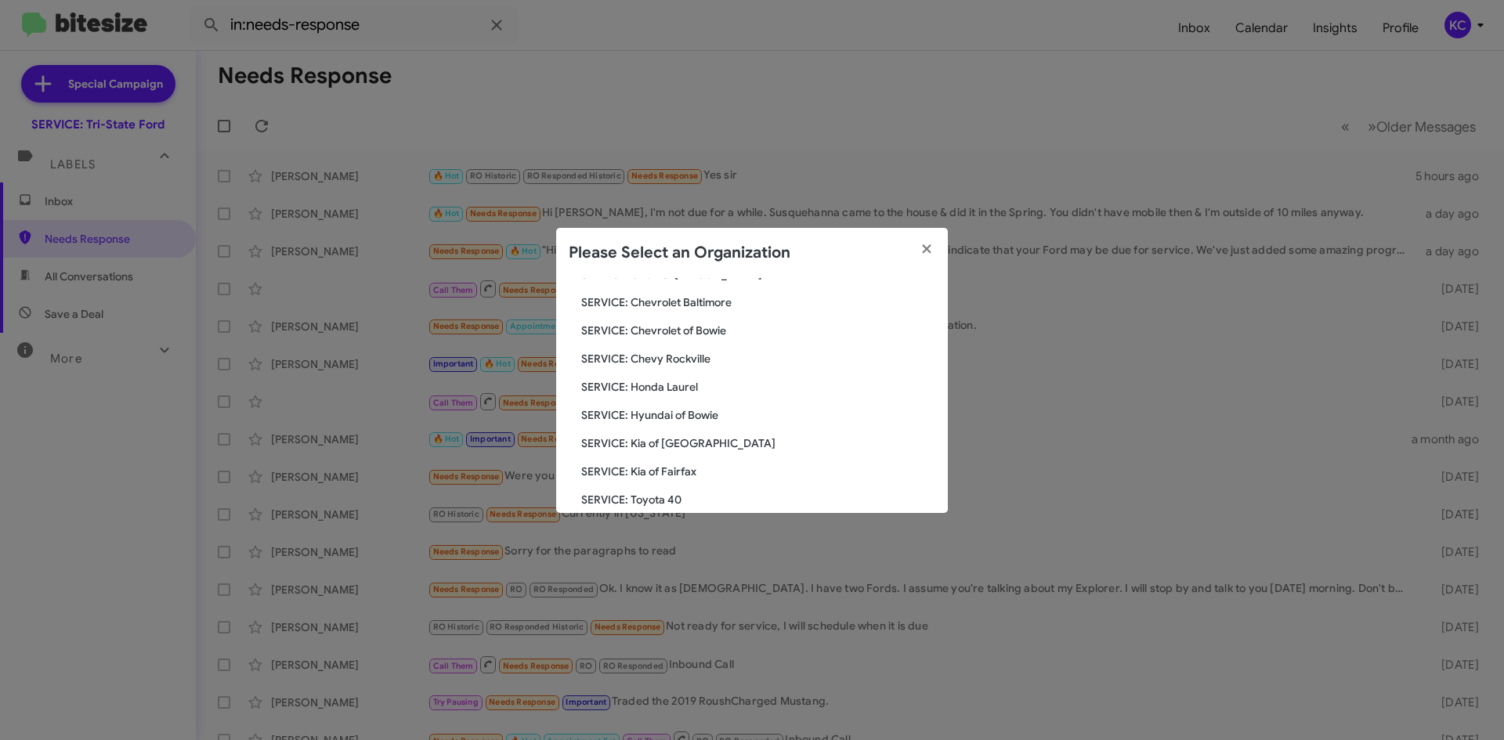
scroll to position [235, 0]
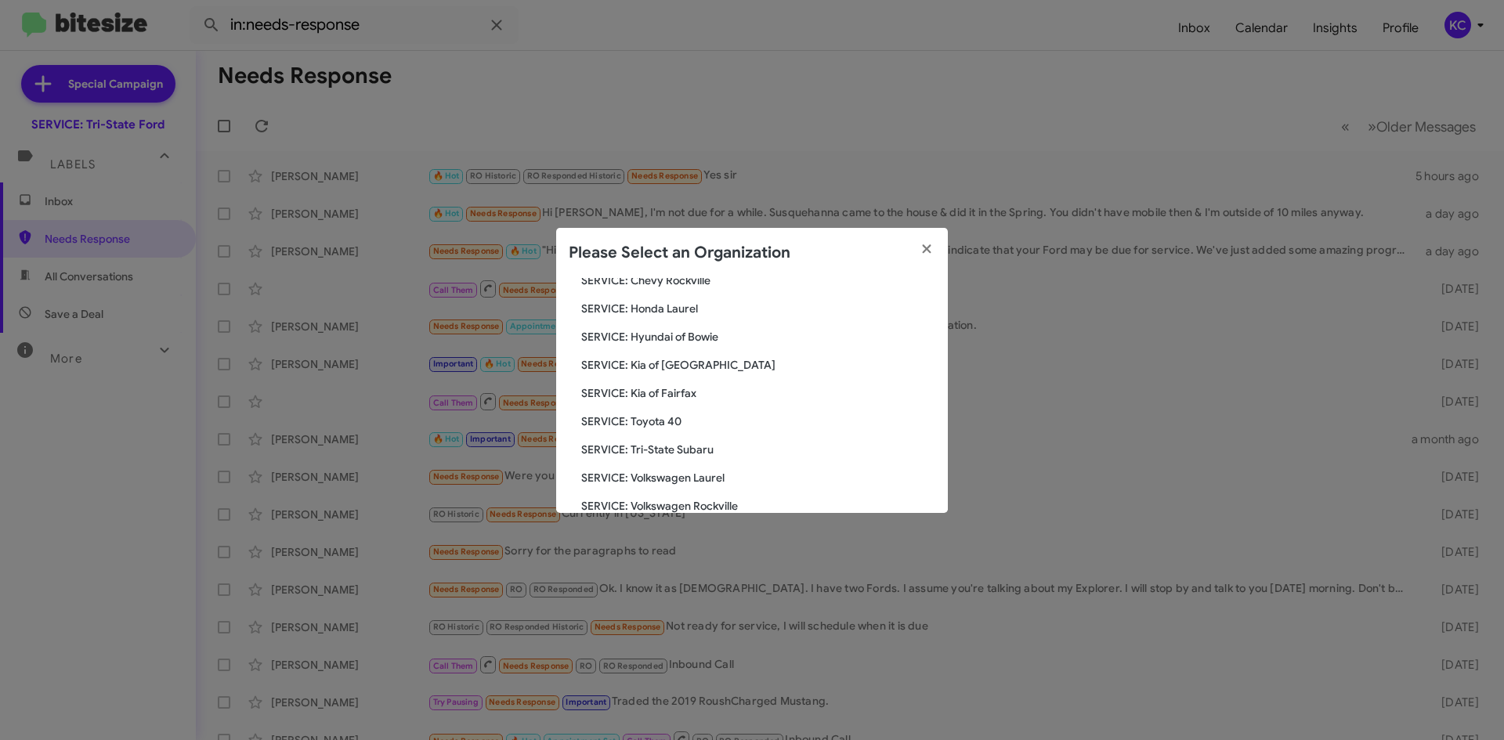
click at [662, 387] on span "SERVICE: Kia of Fairfax" at bounding box center [758, 393] width 354 height 16
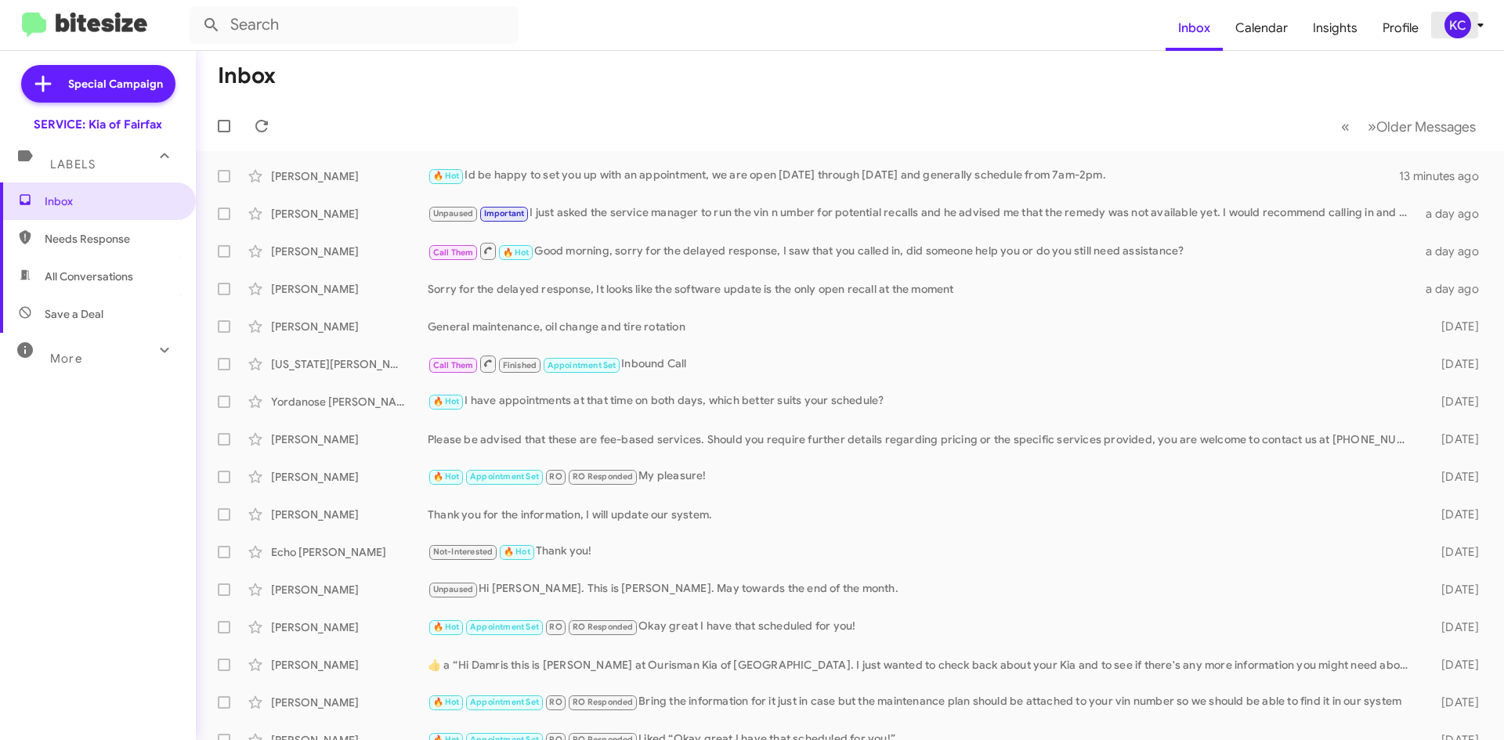
click at [1466, 27] on div "KC" at bounding box center [1457, 25] width 27 height 27
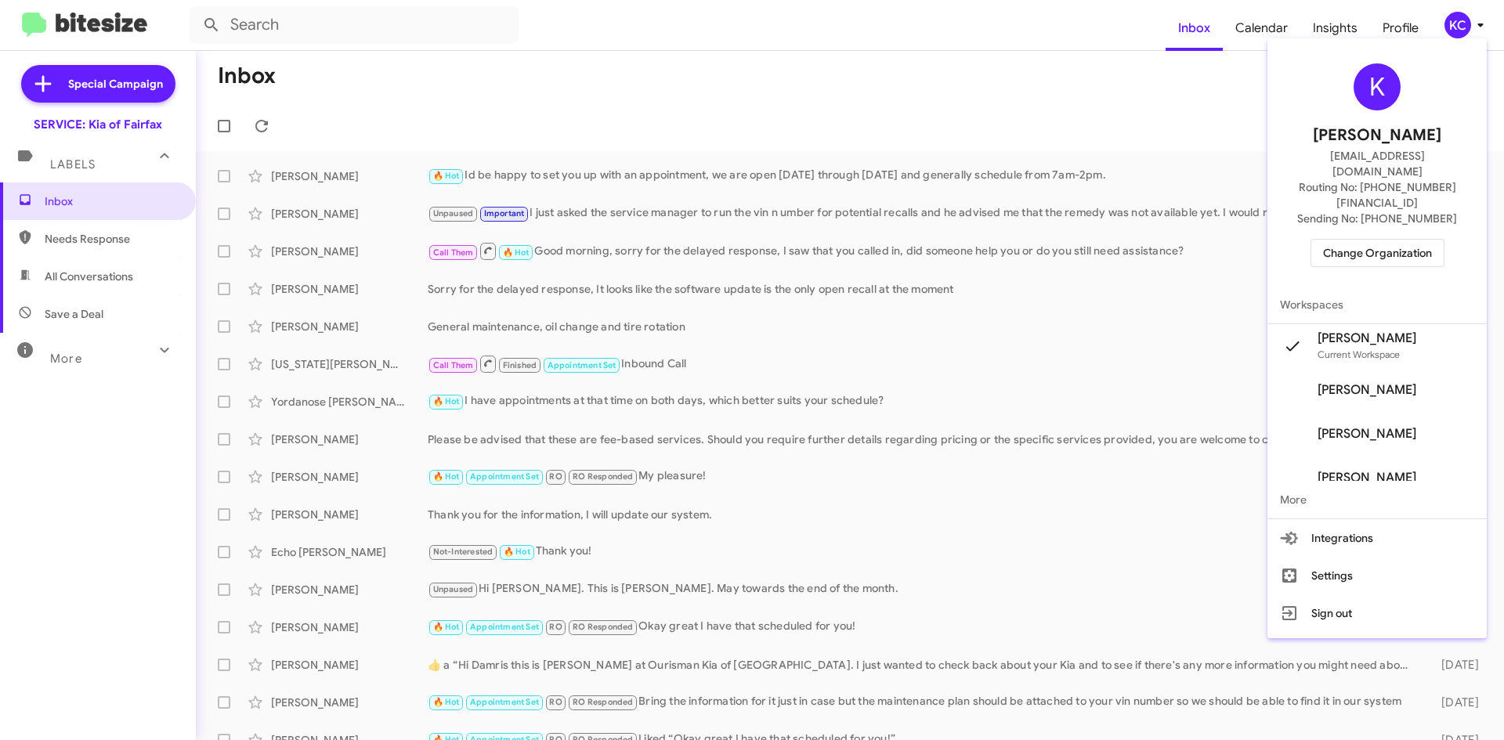
click at [1391, 207] on div "K [PERSON_NAME] [EMAIL_ADDRESS][DOMAIN_NAME] Routing No: [PHONE_NUMBER][FINANCI…" at bounding box center [1376, 165] width 219 height 241
click at [1396, 240] on span "Change Organization" at bounding box center [1377, 253] width 109 height 27
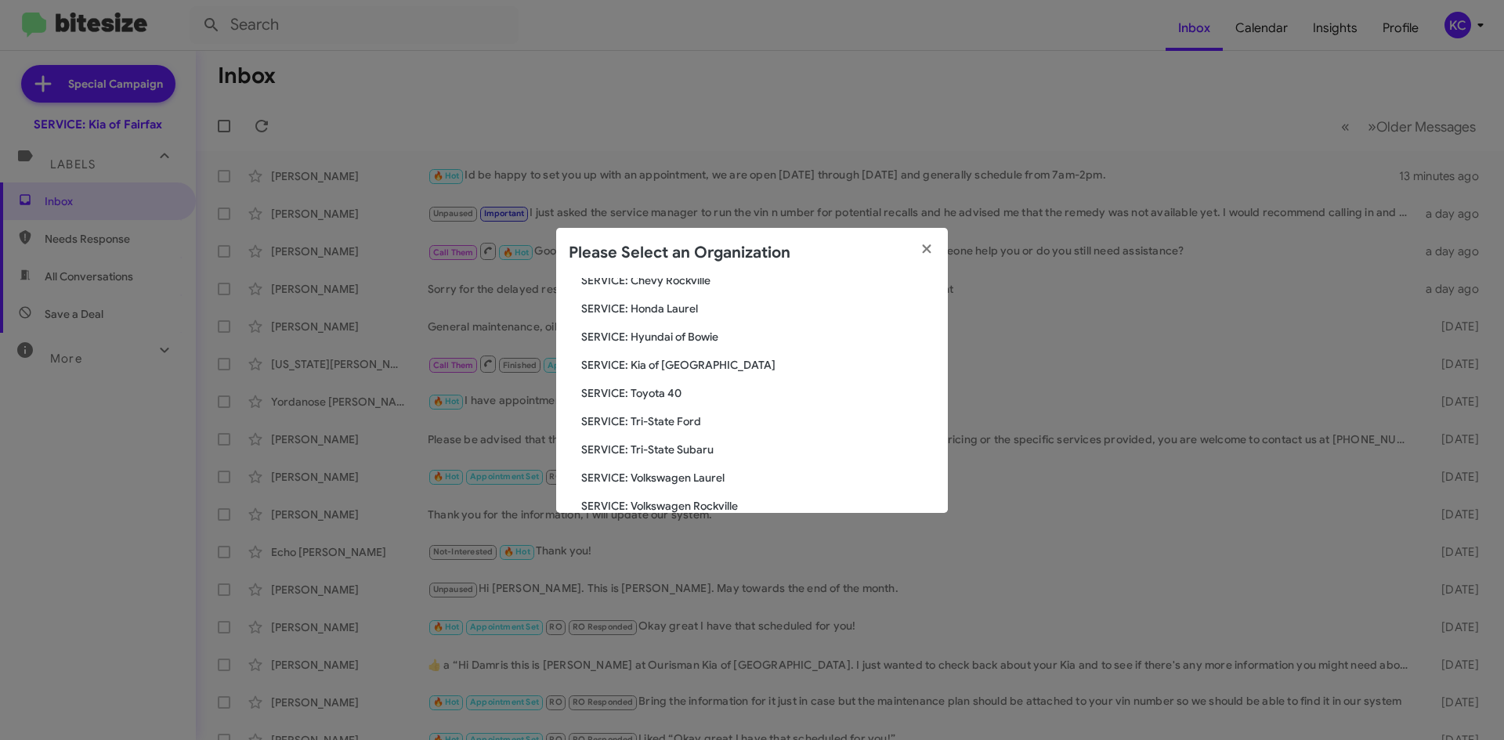
scroll to position [157, 0]
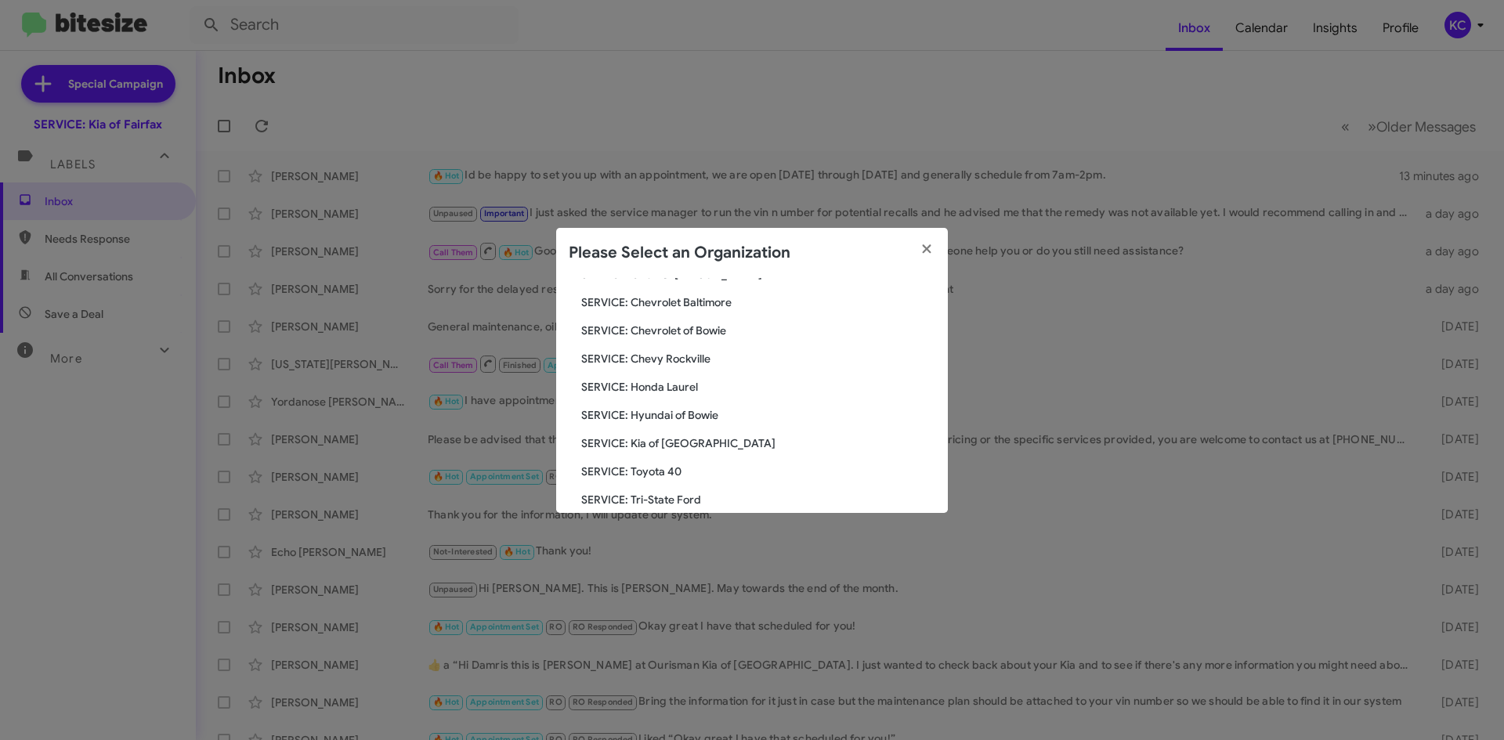
click at [690, 337] on span "SERVICE: Chevrolet of Bowie" at bounding box center [758, 331] width 354 height 16
click at [691, 334] on span "SERVICE: Chevrolet of Bowie" at bounding box center [758, 331] width 354 height 16
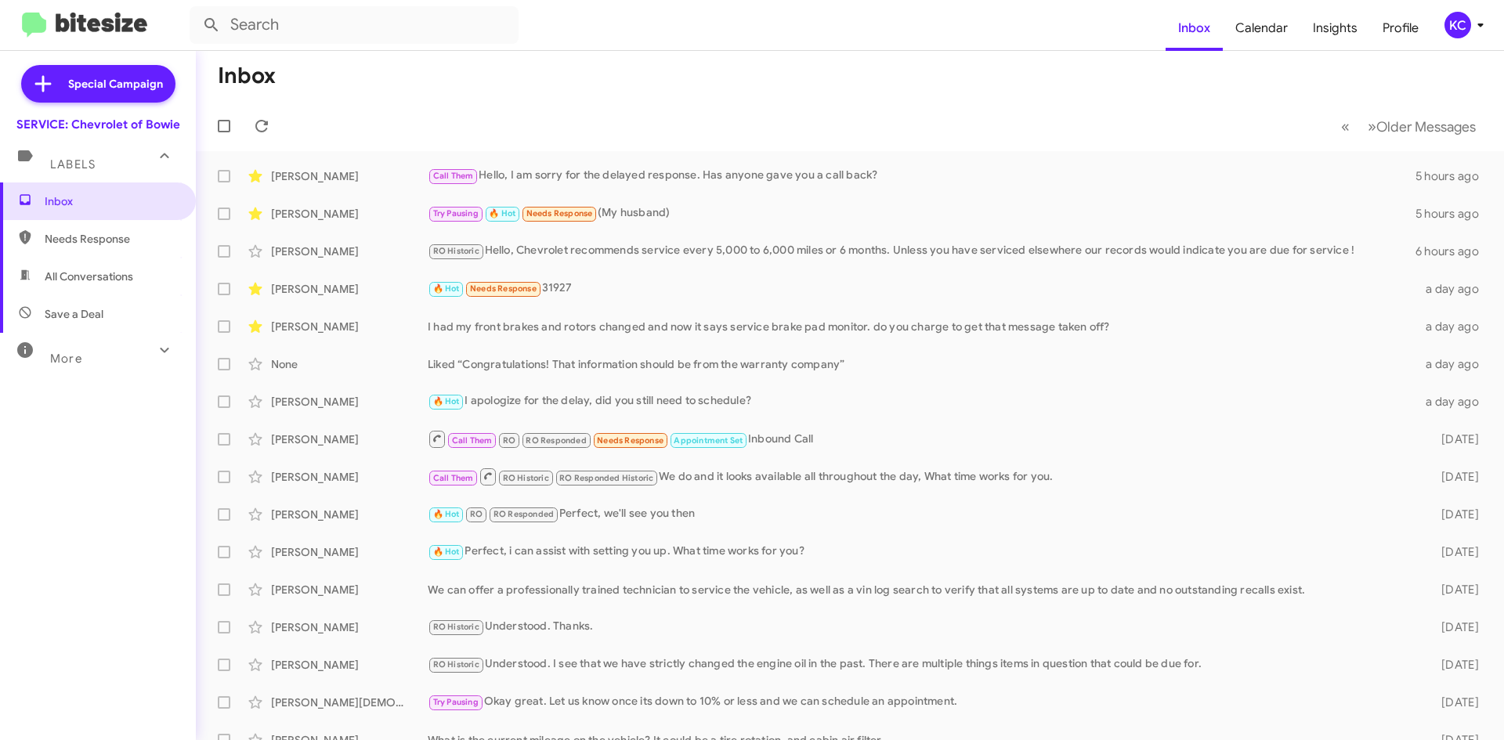
click at [1461, 32] on div "KC" at bounding box center [1457, 25] width 27 height 27
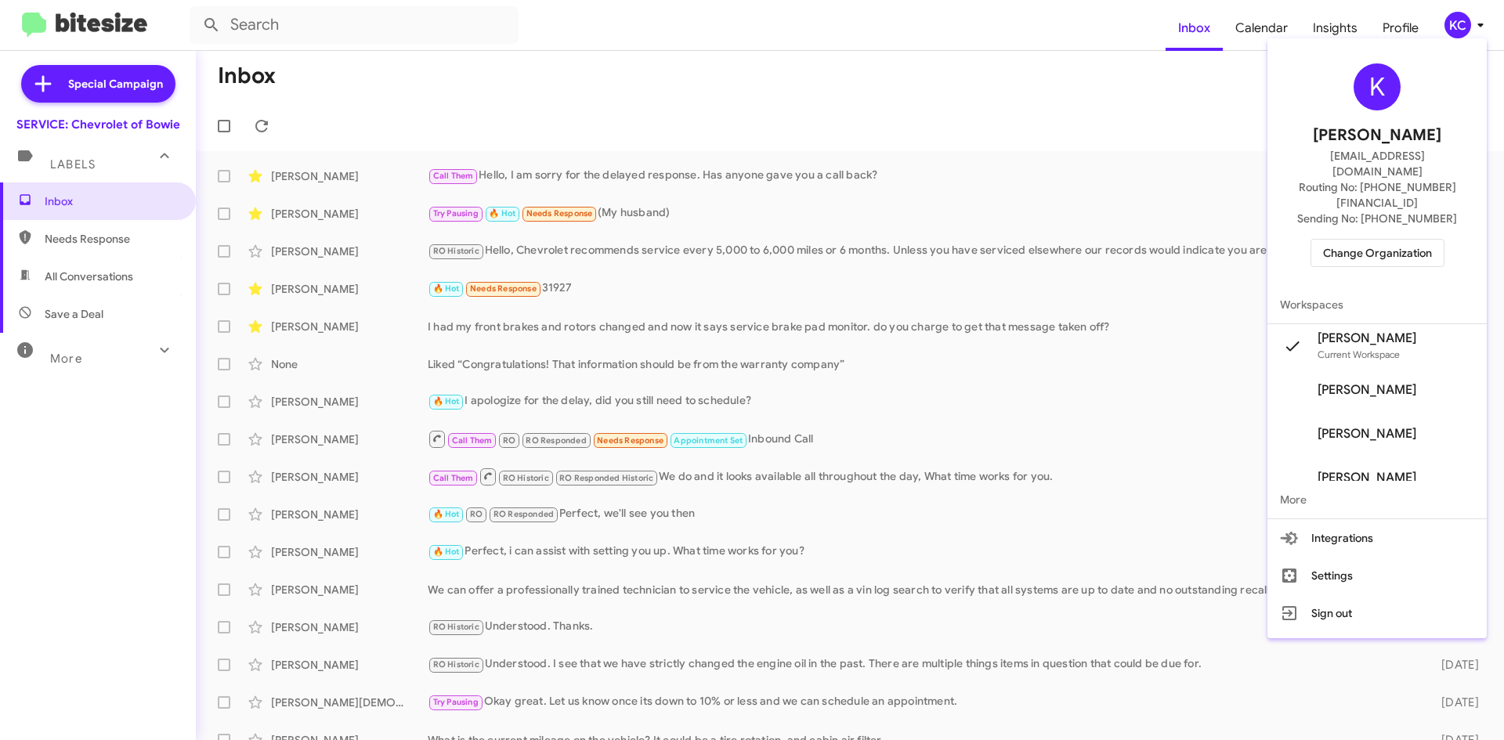
click at [1378, 240] on span "Change Organization" at bounding box center [1377, 253] width 109 height 27
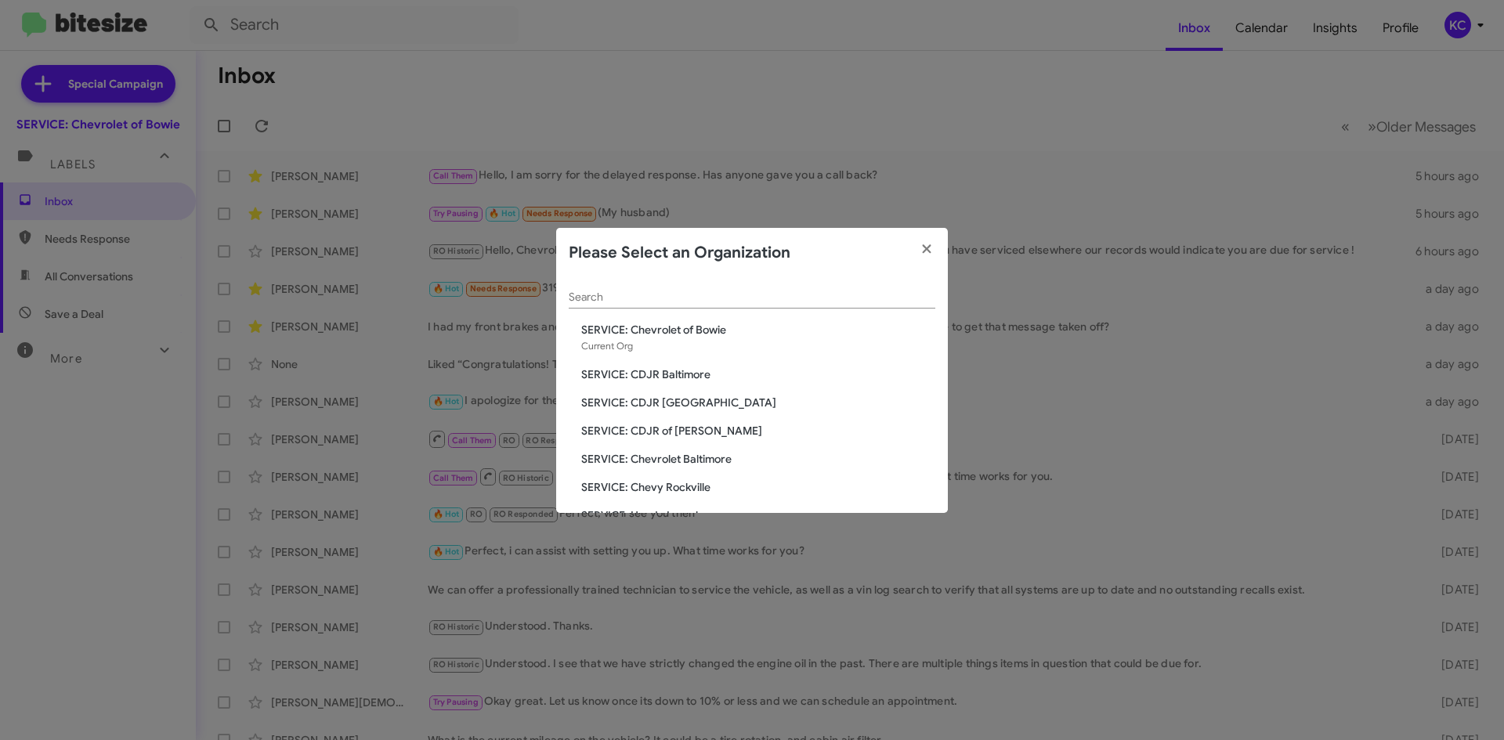
scroll to position [78, 0]
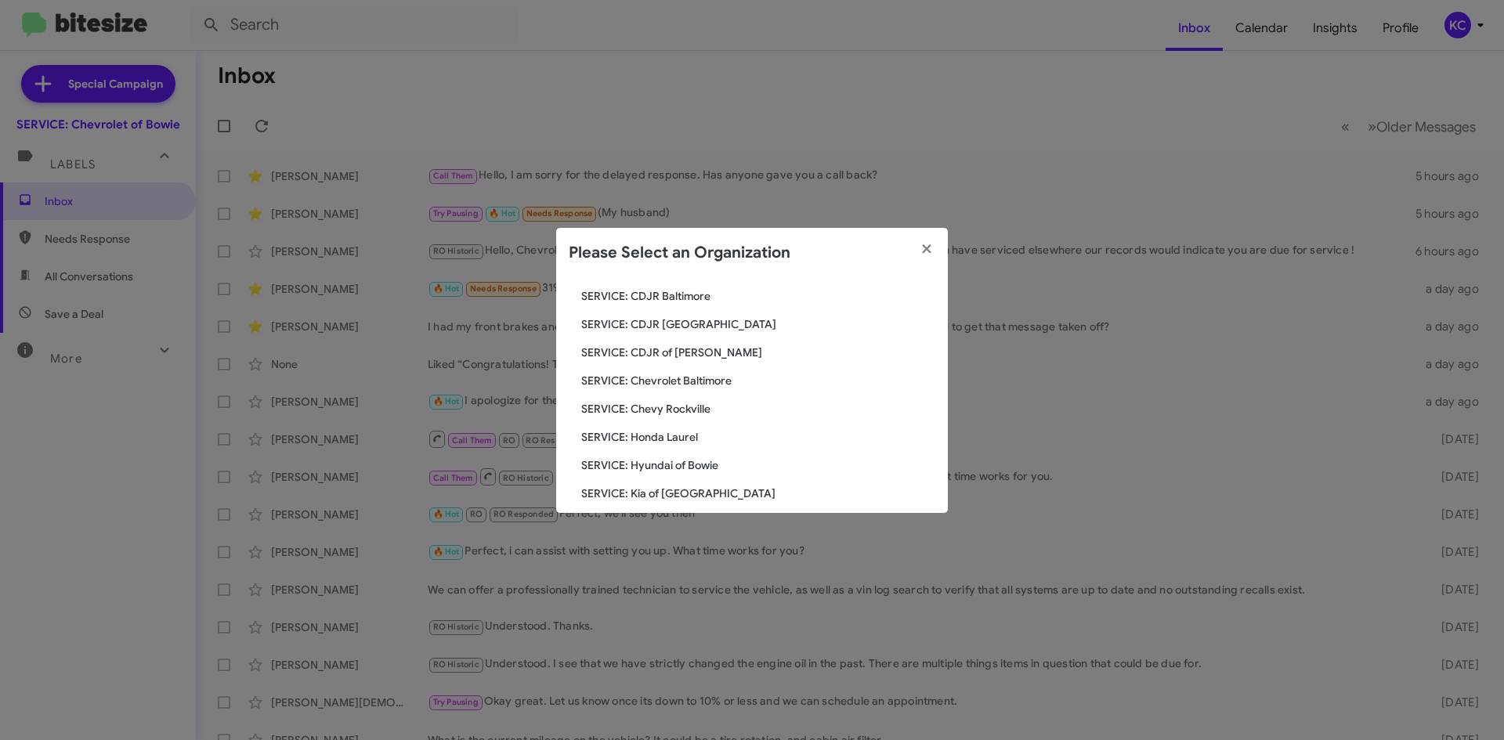
click at [683, 463] on span "SERVICE: Hyundai of Bowie" at bounding box center [758, 465] width 354 height 16
click at [686, 464] on span "SERVICE: Hyundai of Bowie" at bounding box center [758, 465] width 354 height 16
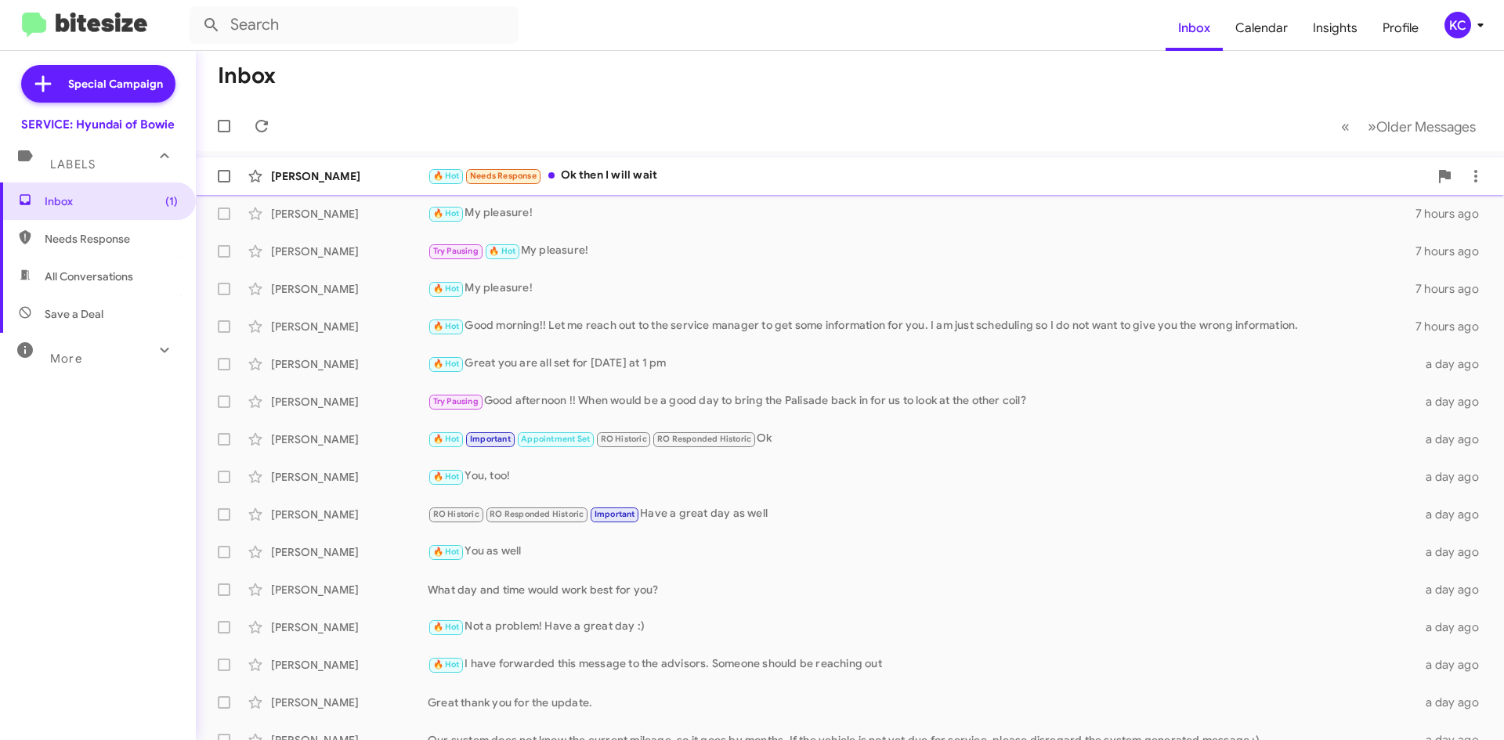
click at [615, 172] on div "🔥 Hot Needs Response Ok then I will wait" at bounding box center [928, 176] width 1001 height 18
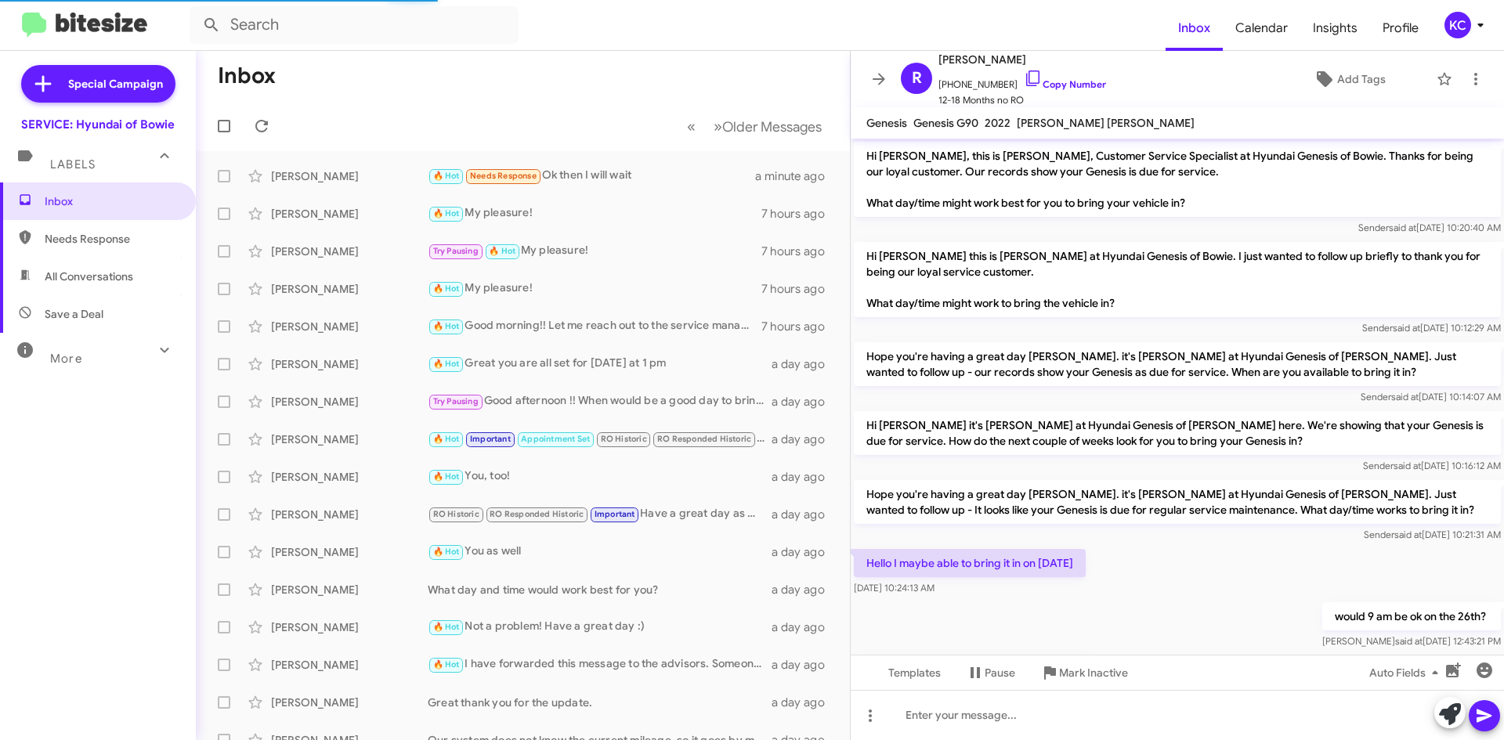
scroll to position [597, 0]
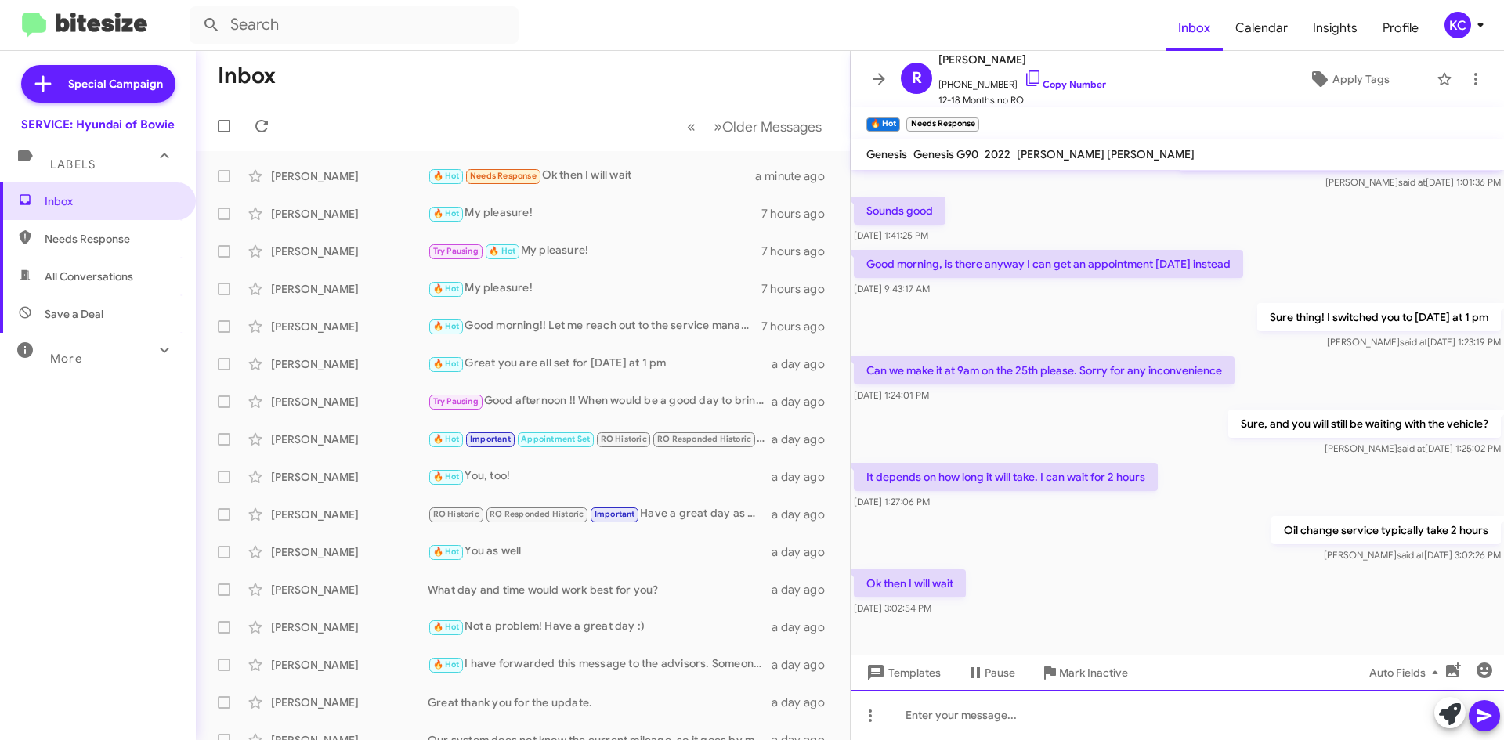
click at [1189, 735] on div at bounding box center [1177, 715] width 653 height 50
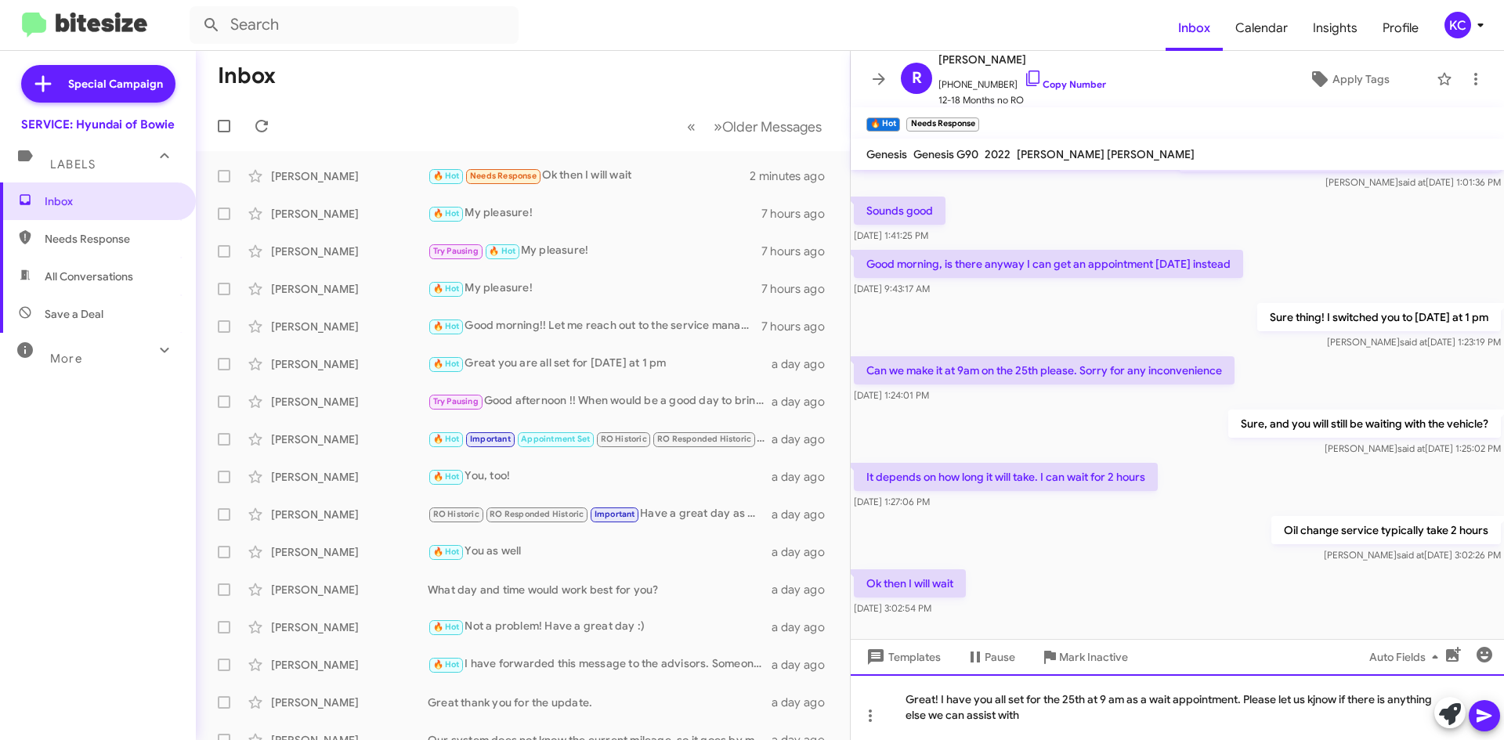
click at [1329, 695] on div "Great! I have you all set for the 25th at 9 am as a wait appointment. Please le…" at bounding box center [1177, 707] width 653 height 66
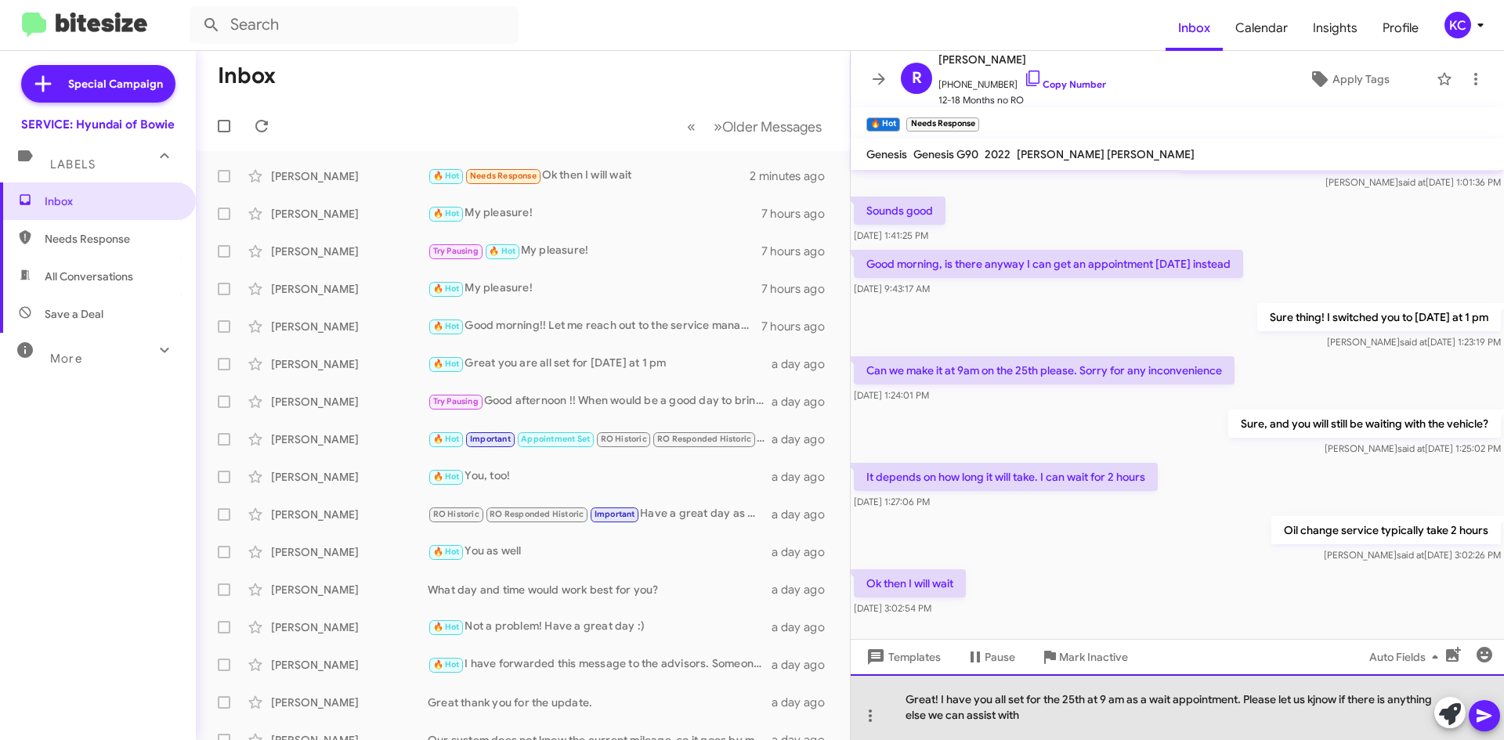
click at [1327, 702] on div "Great! I have you all set for the 25th at 9 am as a wait appointment. Please le…" at bounding box center [1177, 707] width 653 height 66
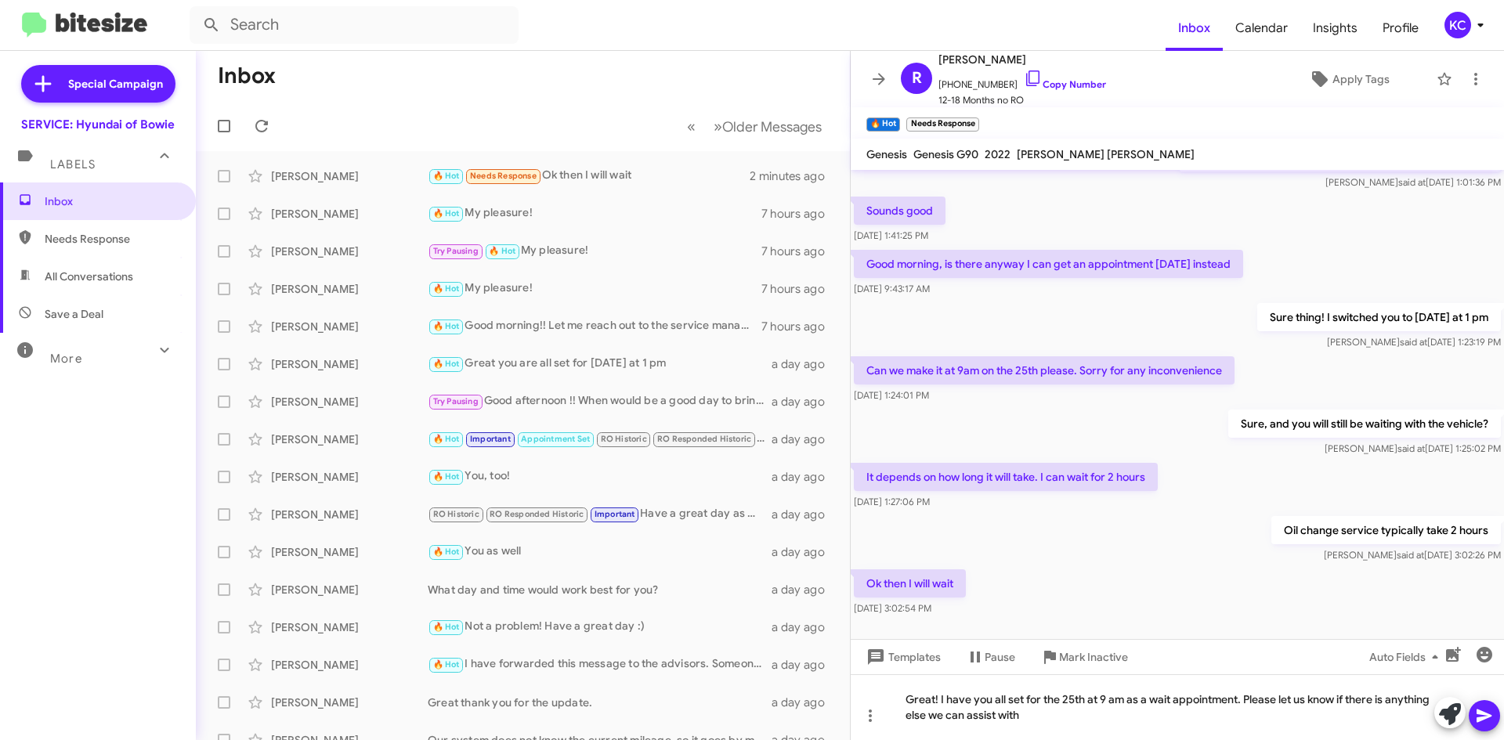
click at [1488, 705] on span at bounding box center [1484, 715] width 19 height 31
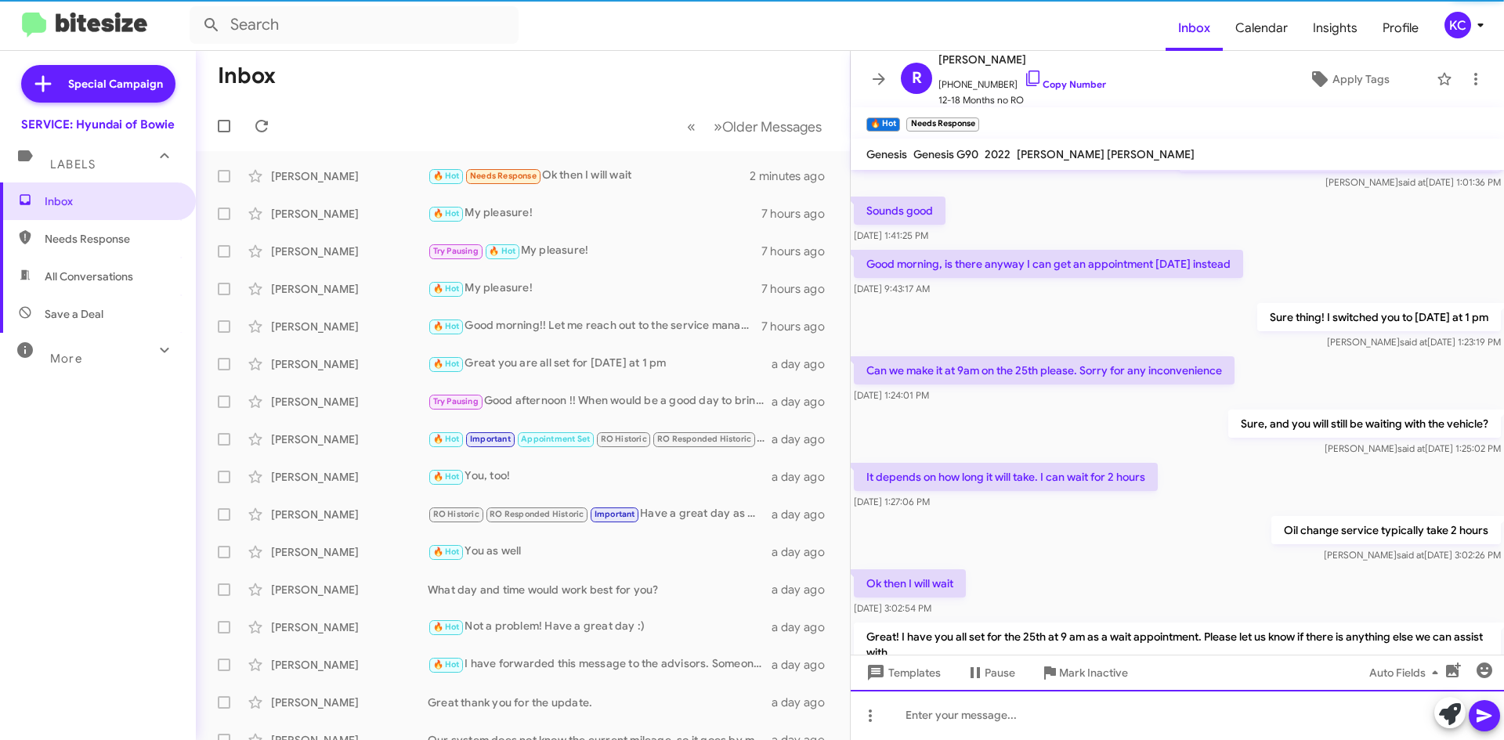
scroll to position [0, 0]
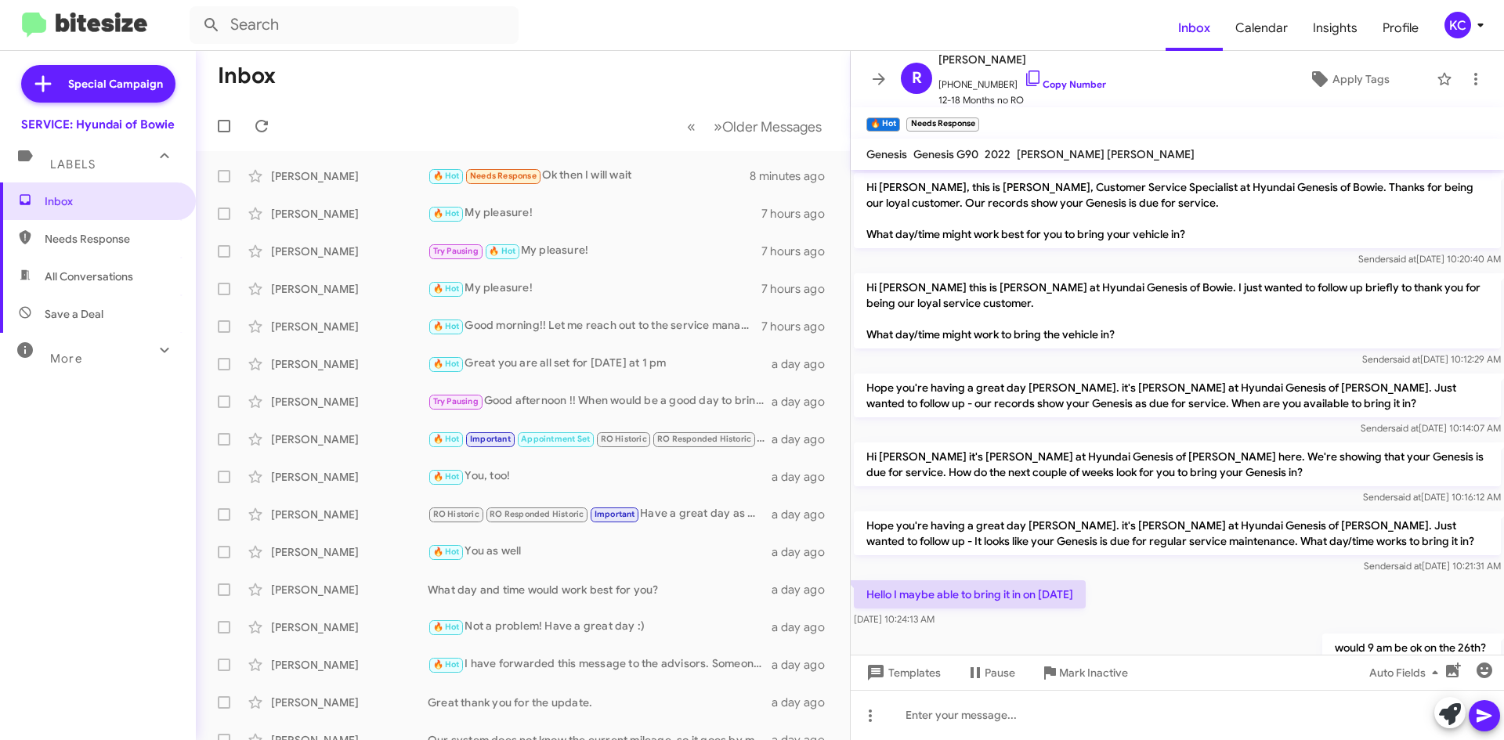
click at [497, 61] on mat-toolbar-row "Inbox" at bounding box center [523, 76] width 654 height 50
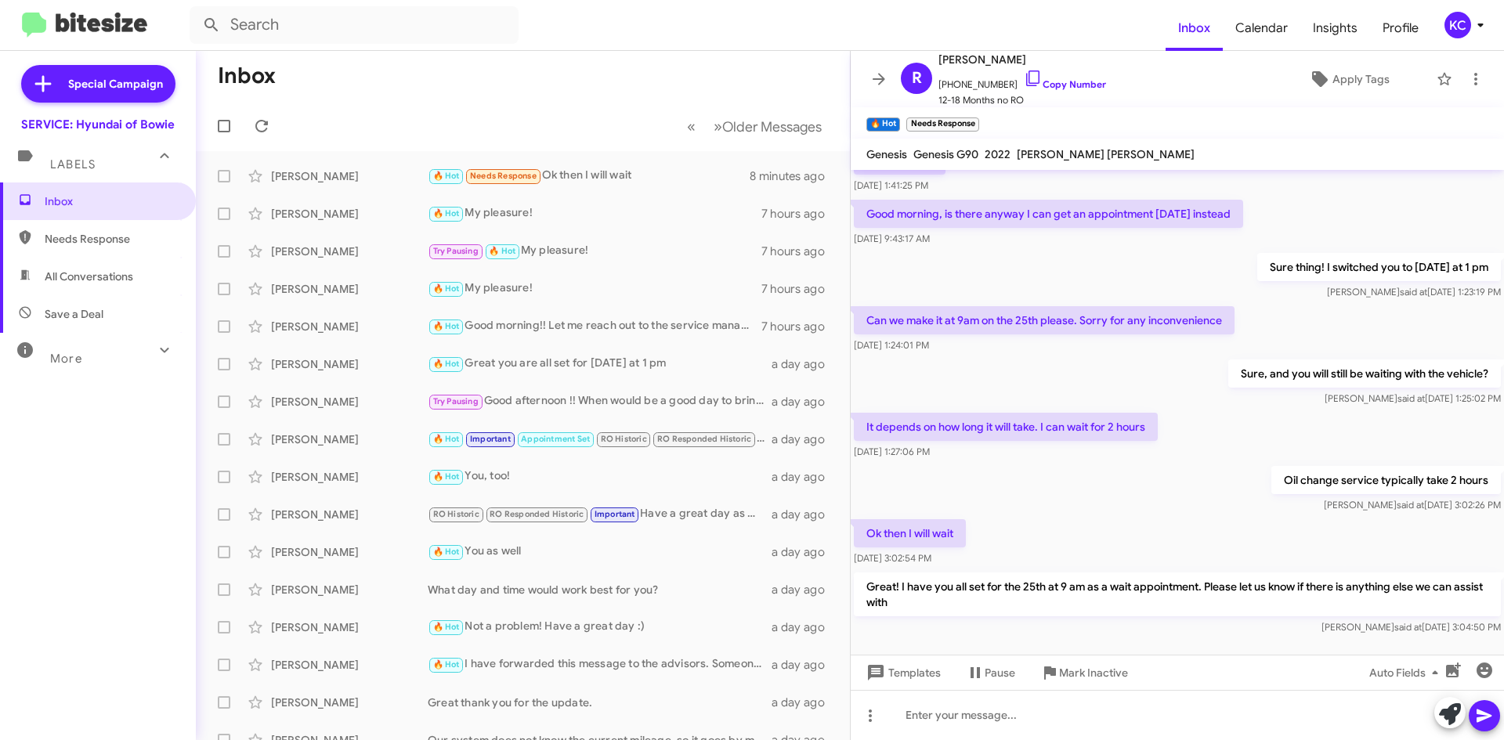
scroll to position [701, 0]
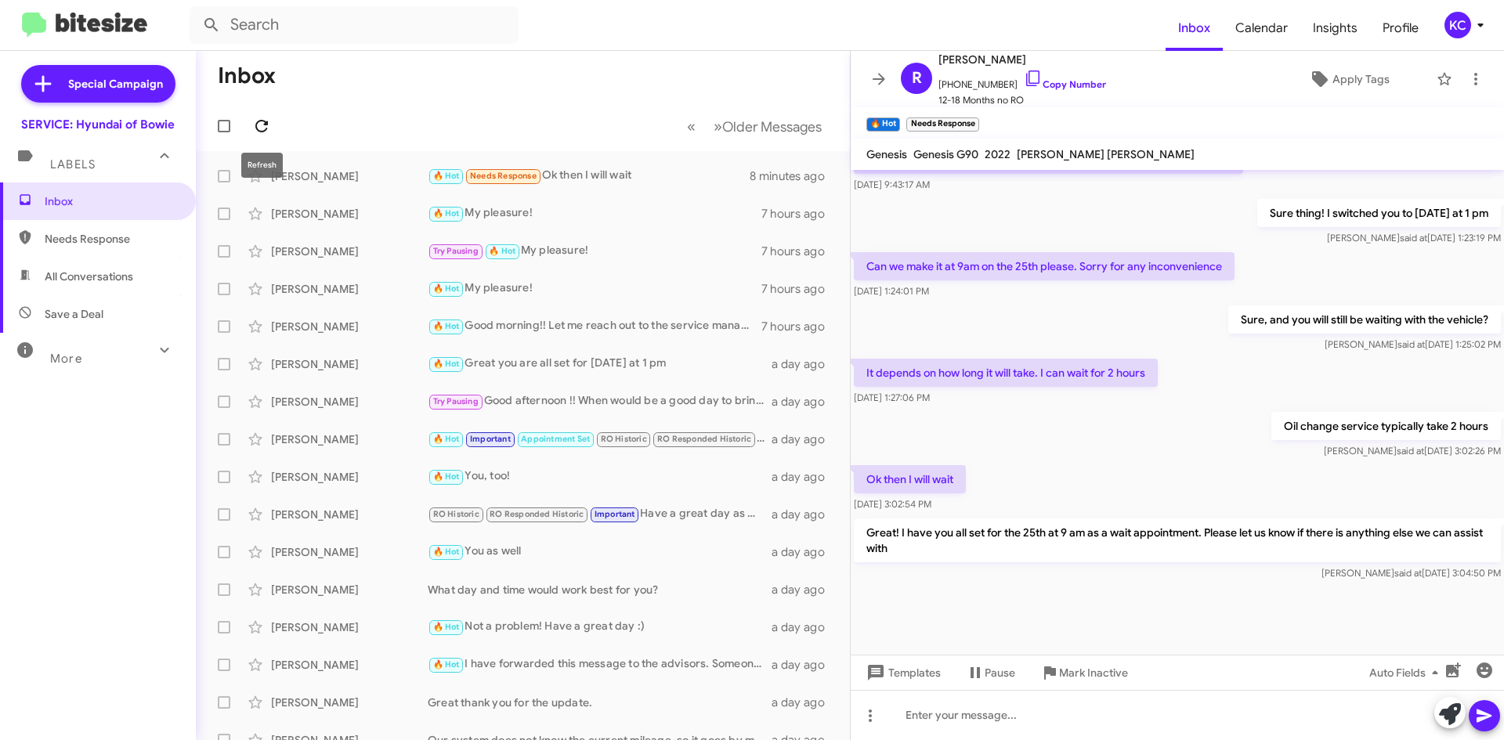
click at [269, 116] on button at bounding box center [261, 125] width 31 height 31
click at [260, 123] on icon at bounding box center [261, 126] width 19 height 19
click at [261, 123] on icon at bounding box center [261, 126] width 19 height 19
click at [268, 123] on icon at bounding box center [261, 126] width 13 height 13
click at [265, 120] on icon at bounding box center [261, 126] width 19 height 19
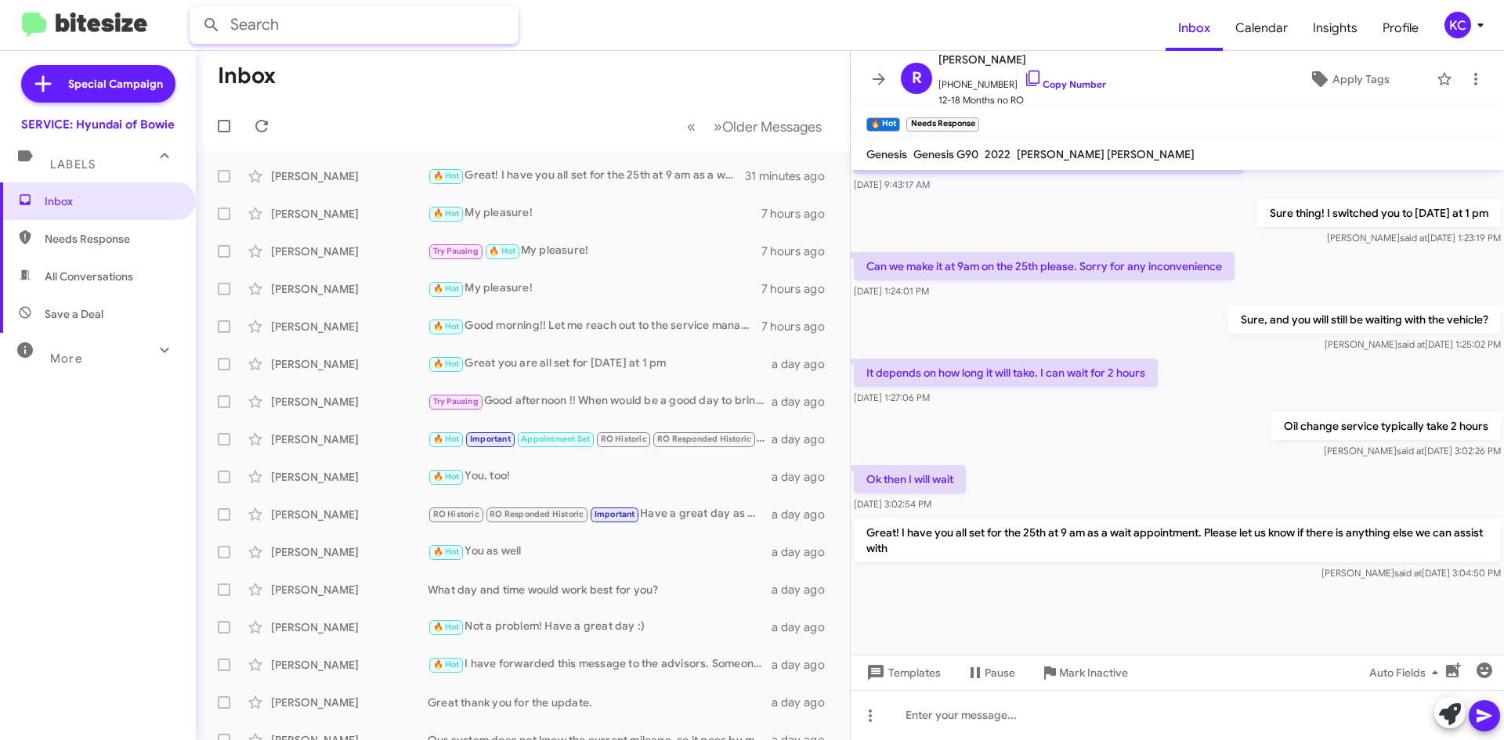
drag, startPoint x: 489, startPoint y: 31, endPoint x: 466, endPoint y: 36, distance: 23.2
click at [489, 31] on input "text" at bounding box center [354, 25] width 329 height 38
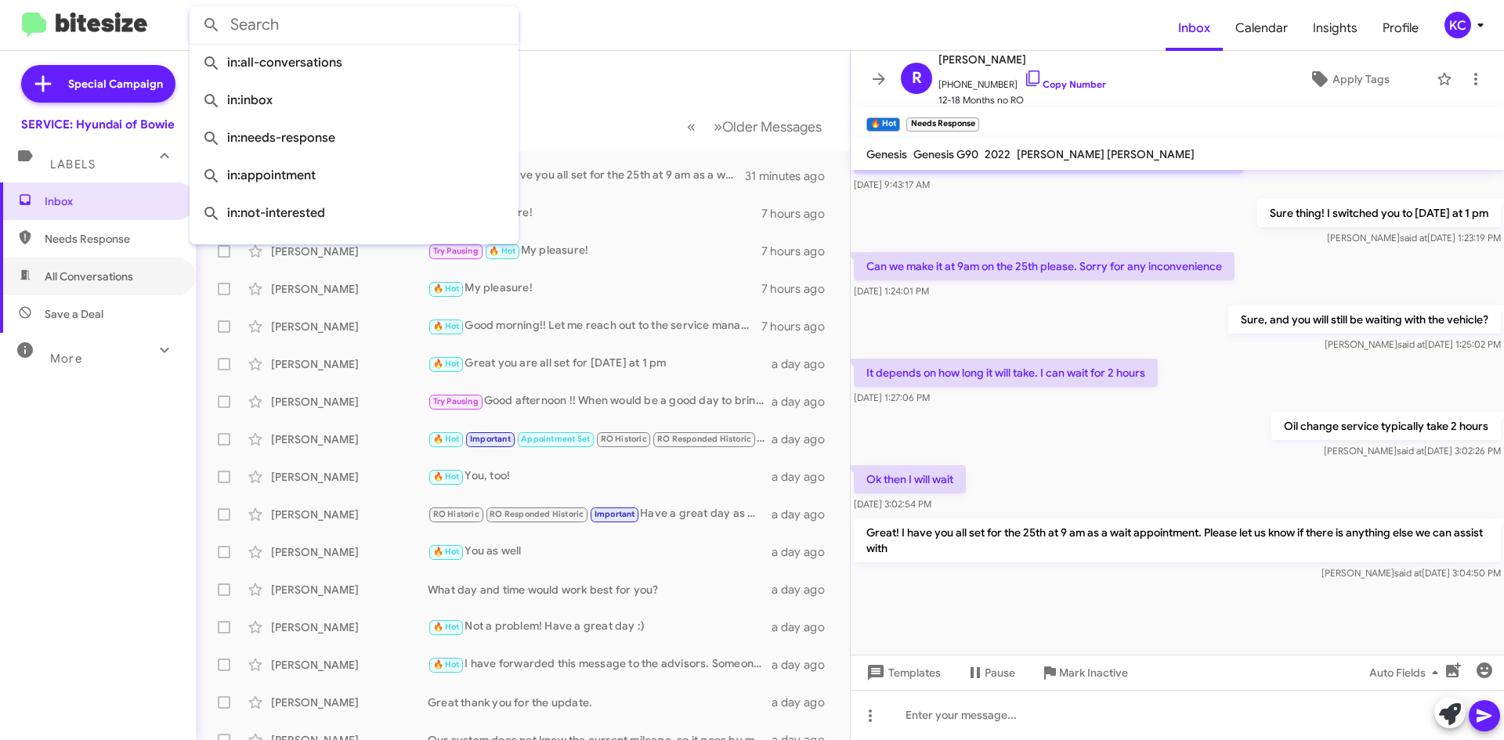
click at [89, 259] on span "All Conversations" at bounding box center [98, 277] width 196 height 38
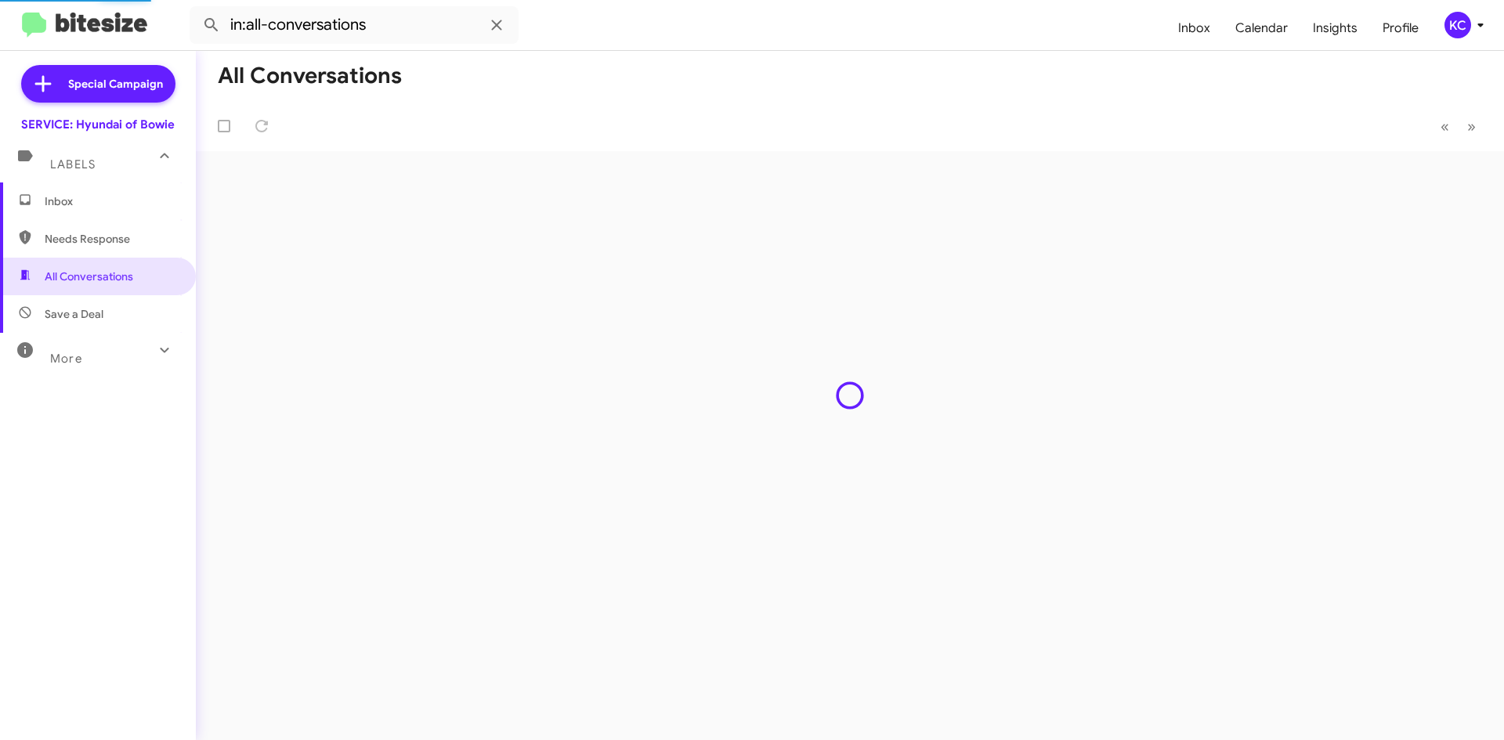
click at [99, 233] on span "Needs Response" at bounding box center [111, 239] width 133 height 16
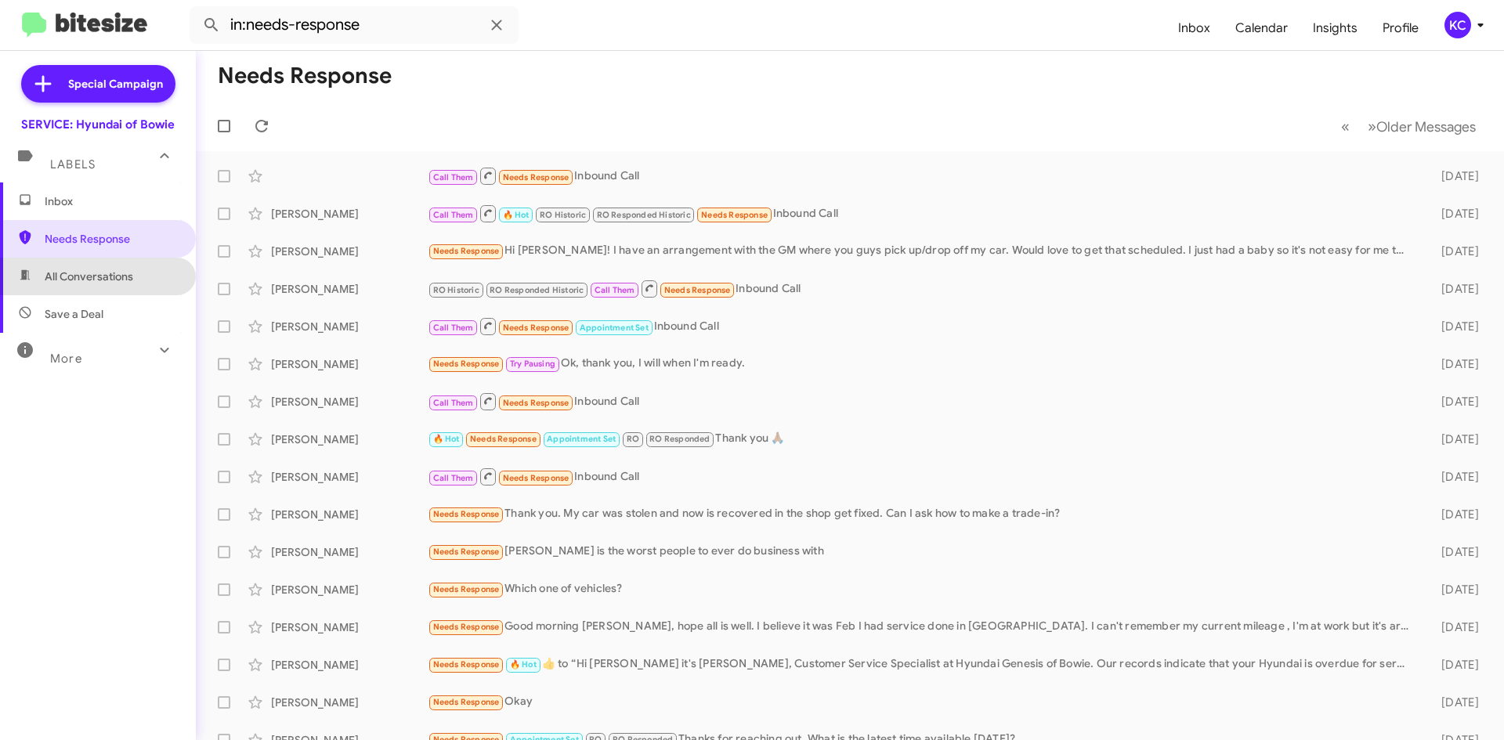
click at [113, 273] on span "All Conversations" at bounding box center [89, 277] width 88 height 16
type input "in:all-conversations"
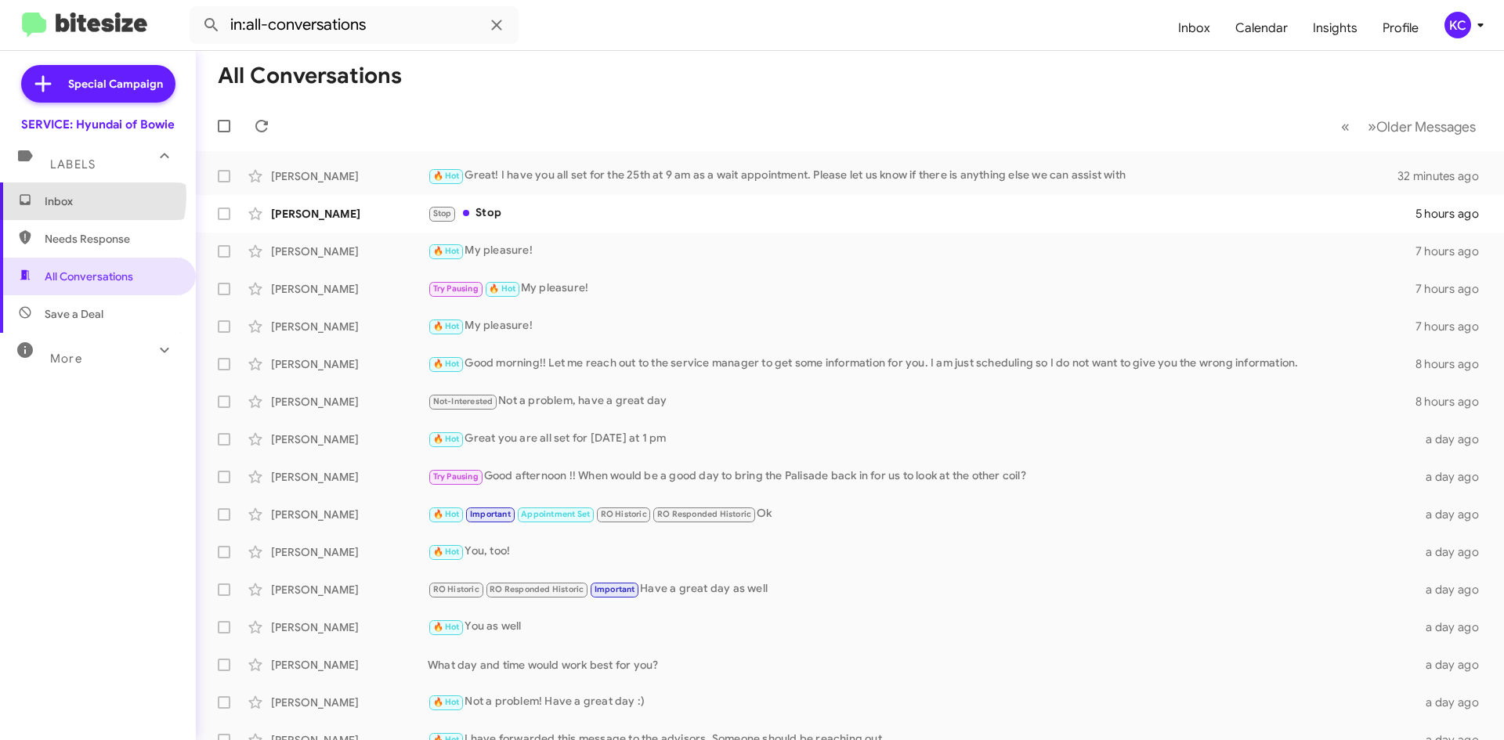
click at [76, 196] on span "Inbox" at bounding box center [111, 201] width 133 height 16
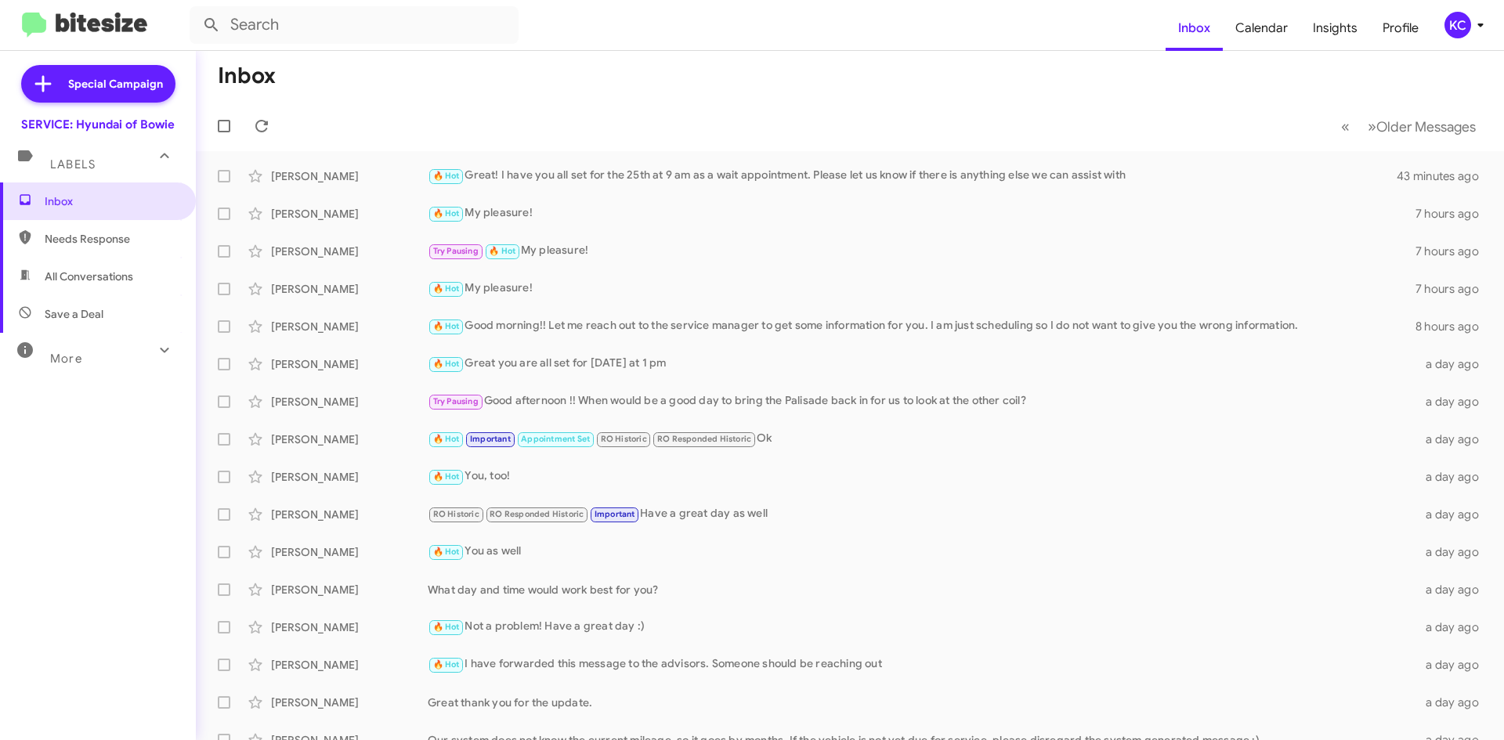
click at [281, 125] on mat-toolbar-row "« Previous » Next Older Messages" at bounding box center [850, 126] width 1308 height 50
click at [258, 125] on icon at bounding box center [261, 126] width 19 height 19
